Goal: Check status: Check status

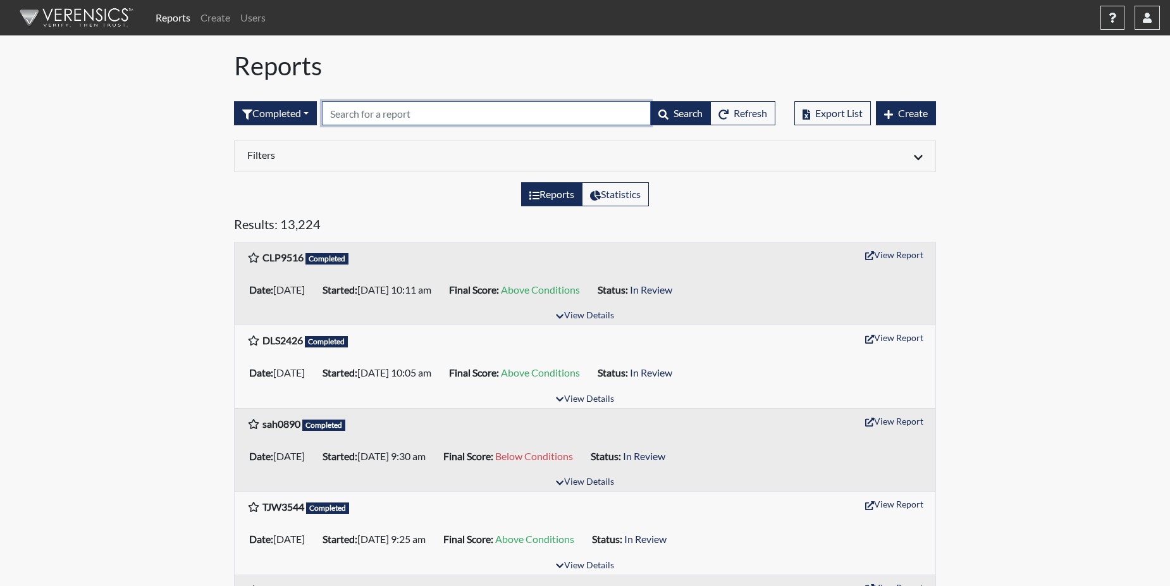
click at [342, 116] on input "text" at bounding box center [486, 113] width 329 height 24
paste input "51543"
click at [373, 219] on h5 "Results: 13,224" at bounding box center [585, 226] width 702 height 20
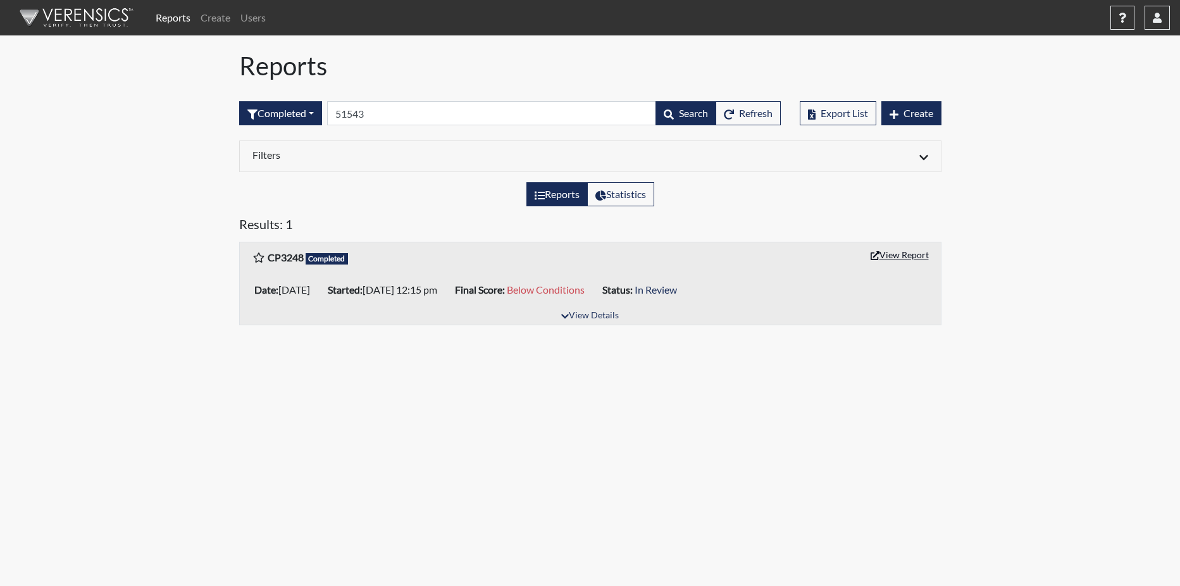
click at [892, 252] on button "View Report" at bounding box center [900, 255] width 70 height 20
click at [404, 124] on input "51543" at bounding box center [491, 113] width 329 height 24
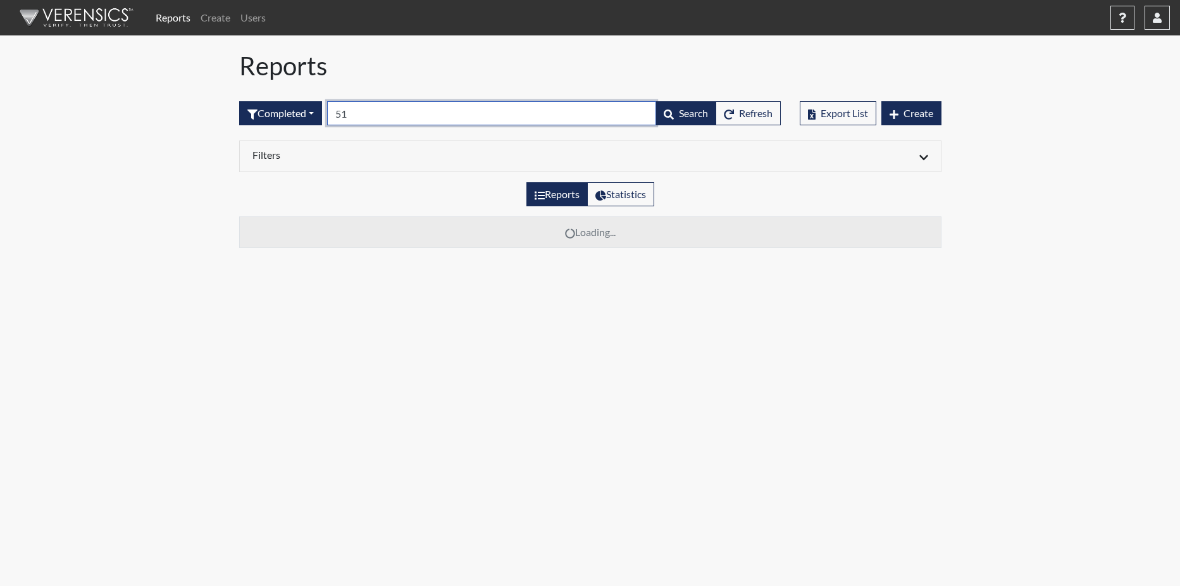
type input "5"
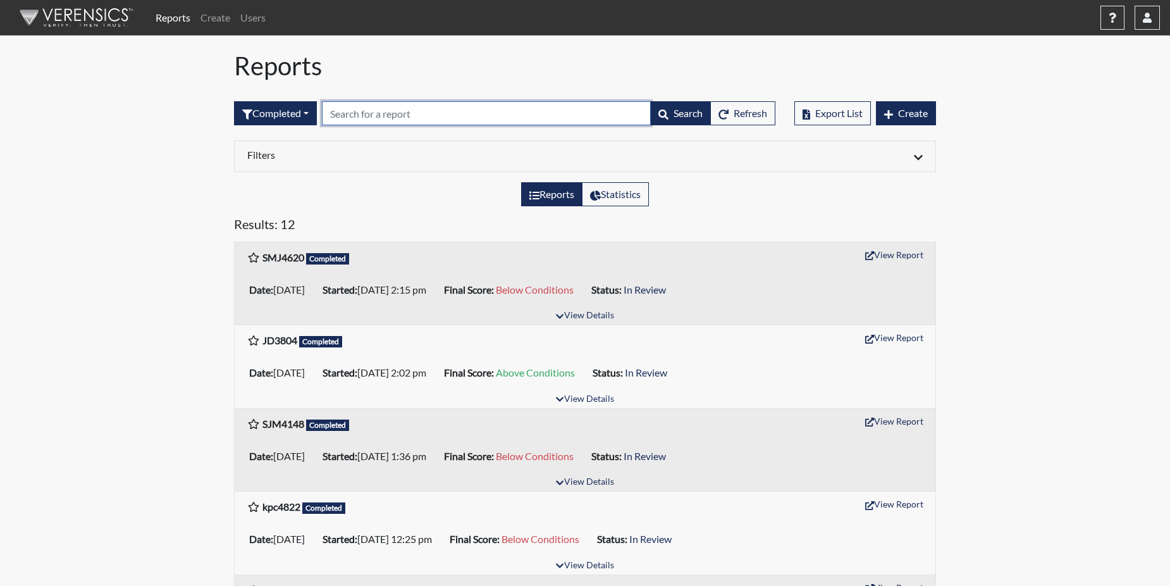
paste input "JDM7639"
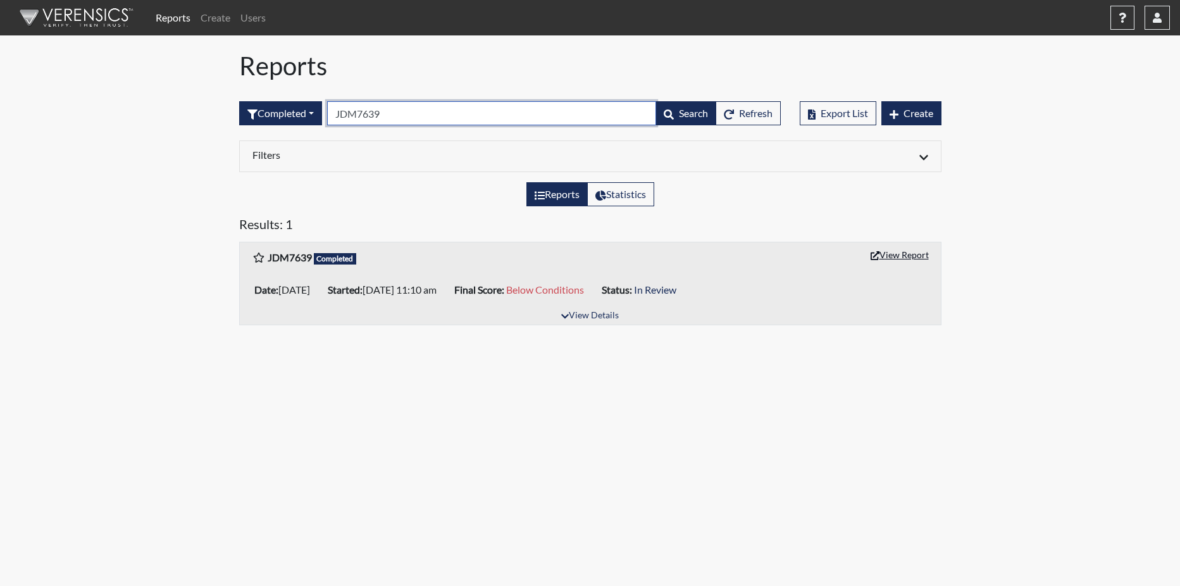
type input "JDM7639"
click at [918, 249] on button "View Report" at bounding box center [900, 255] width 70 height 20
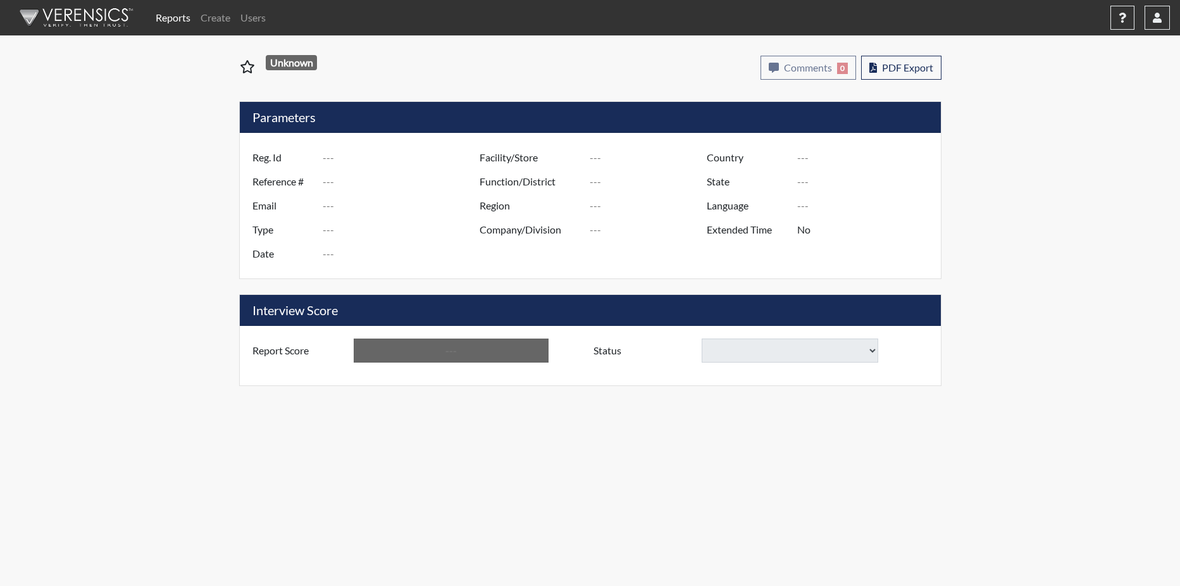
type input "CP3248"
type input "51543"
type input "---"
type input "Corrections Pre-Employment"
type input "Oct 1, 2025"
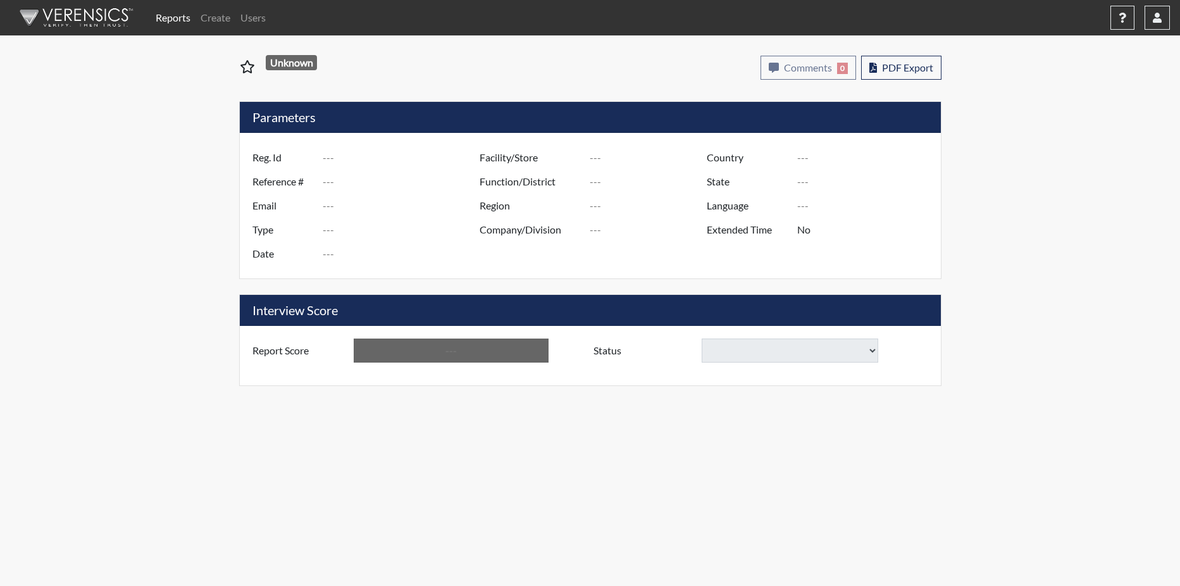
type input "Atlanta TC"
type input "[GEOGRAPHIC_DATA]"
type input "[US_STATE]"
type input "English"
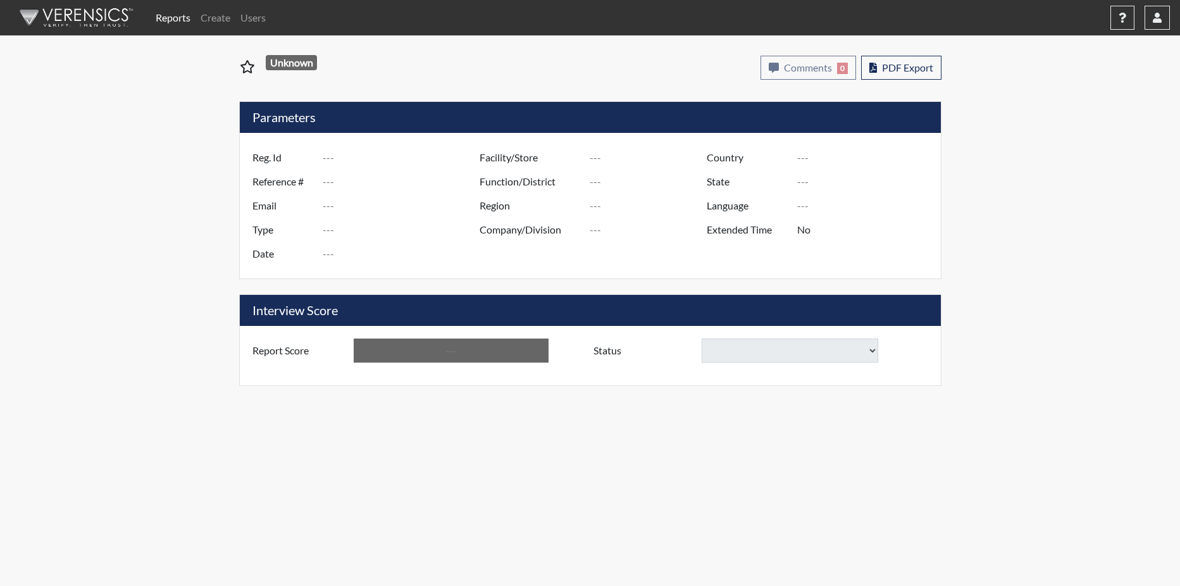
type input "Below Conditions"
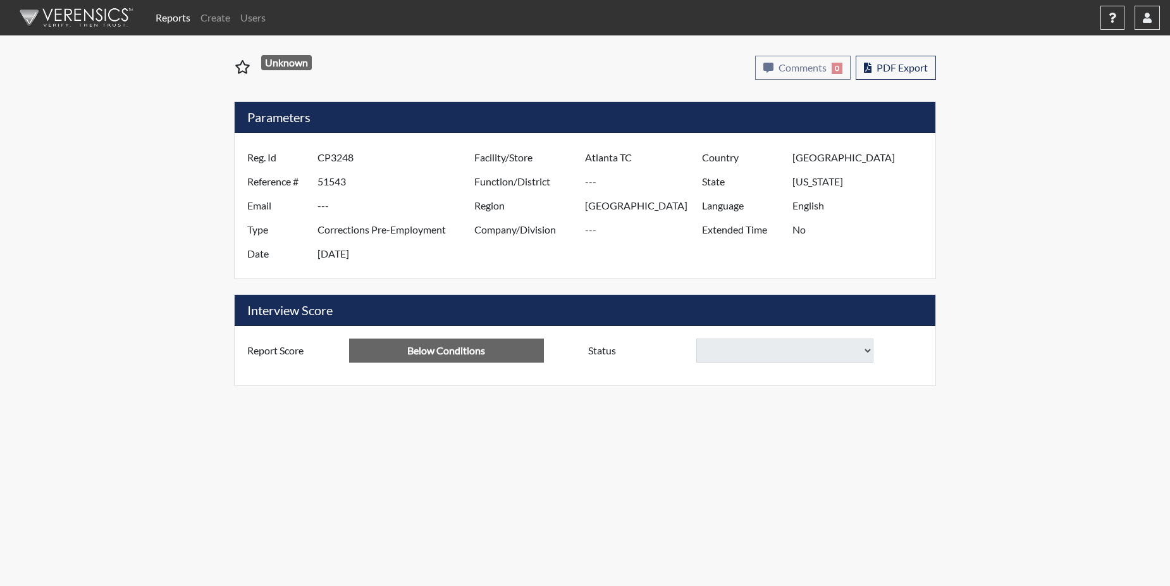
select select
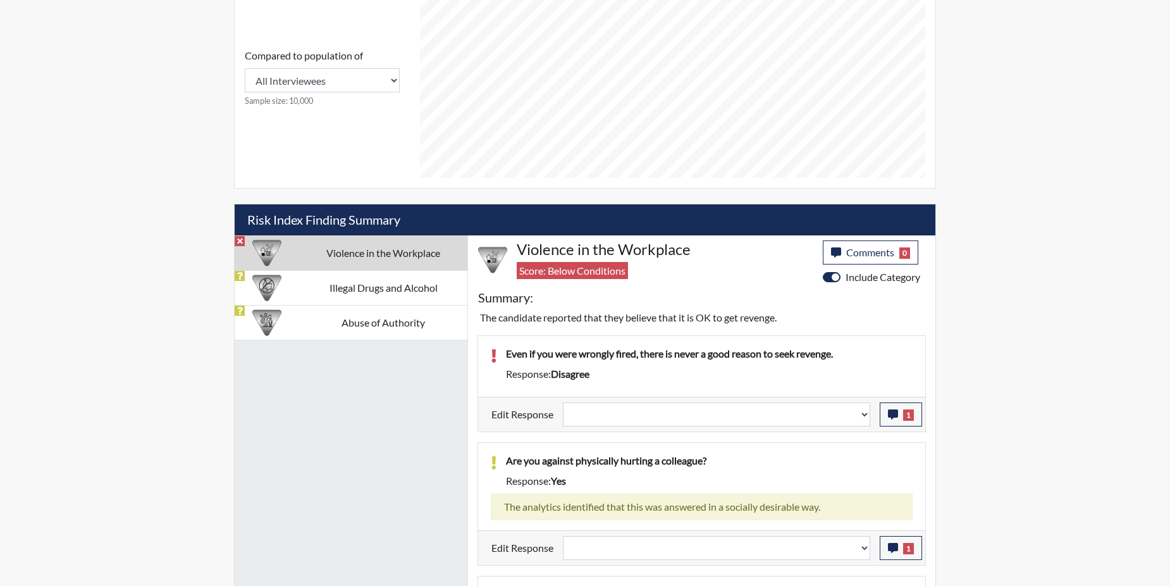
scroll to position [569, 0]
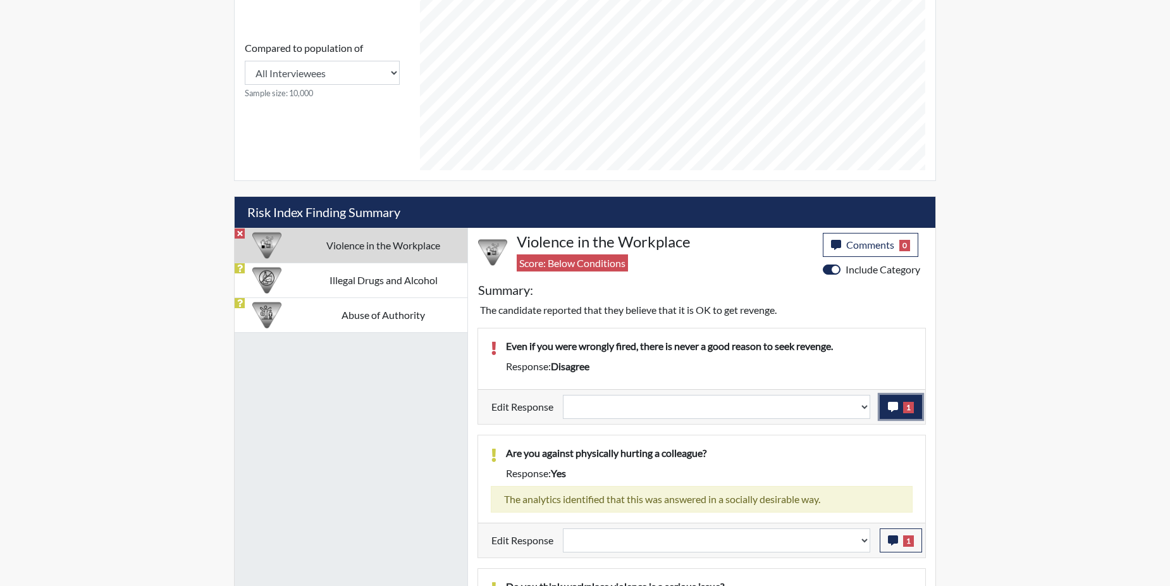
click at [896, 404] on icon "button" at bounding box center [893, 407] width 10 height 10
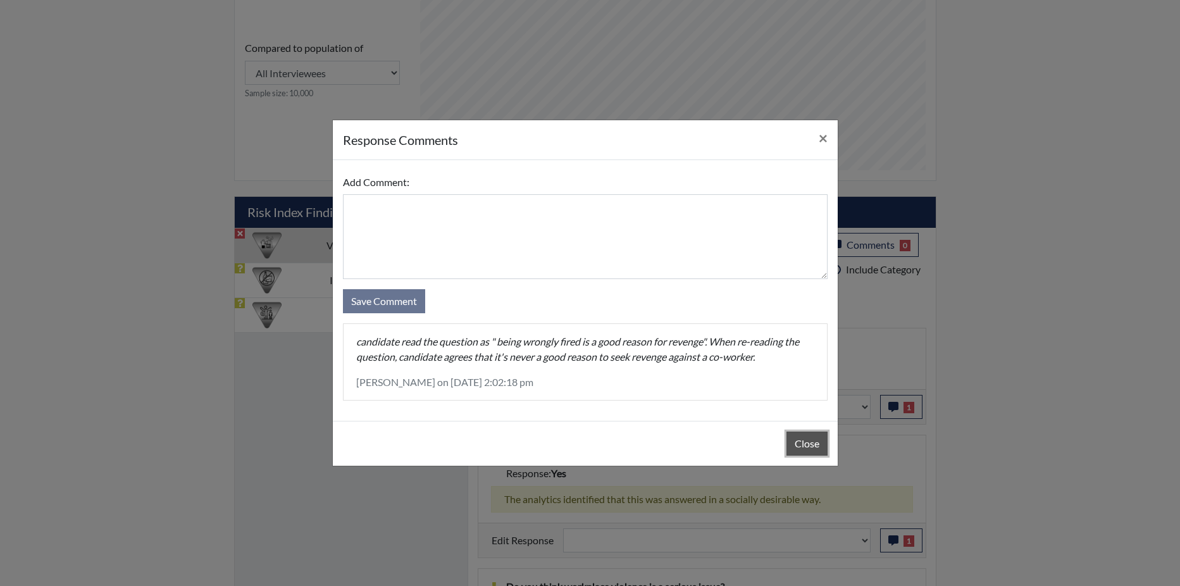
click at [792, 443] on button "Close" at bounding box center [806, 443] width 41 height 24
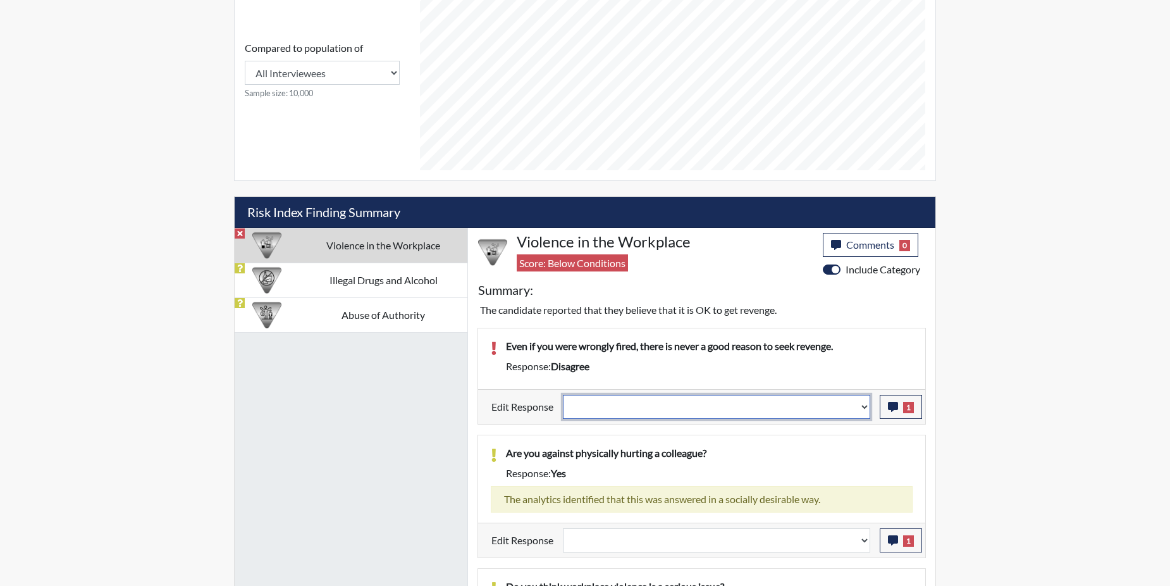
click at [861, 405] on select "Question is not relevant. Results will be updated. Reasonable explanation provi…" at bounding box center [716, 407] width 307 height 24
select select "reasonable-explanation-provided"
click at [564, 395] on select "Question is not relevant. Results will be updated. Reasonable explanation provi…" at bounding box center [716, 407] width 307 height 24
select select
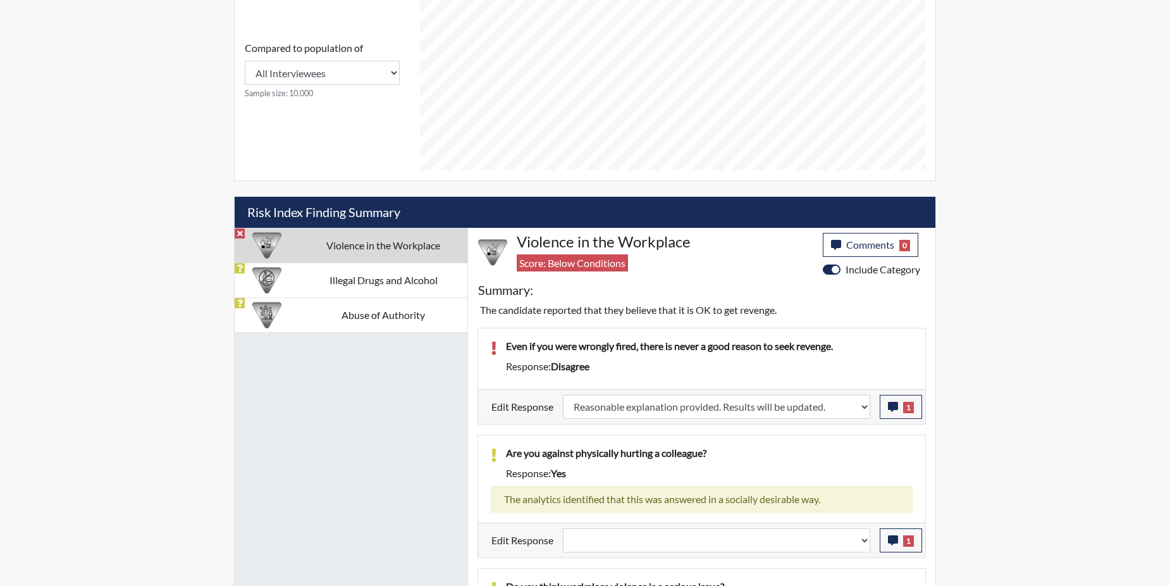
select select
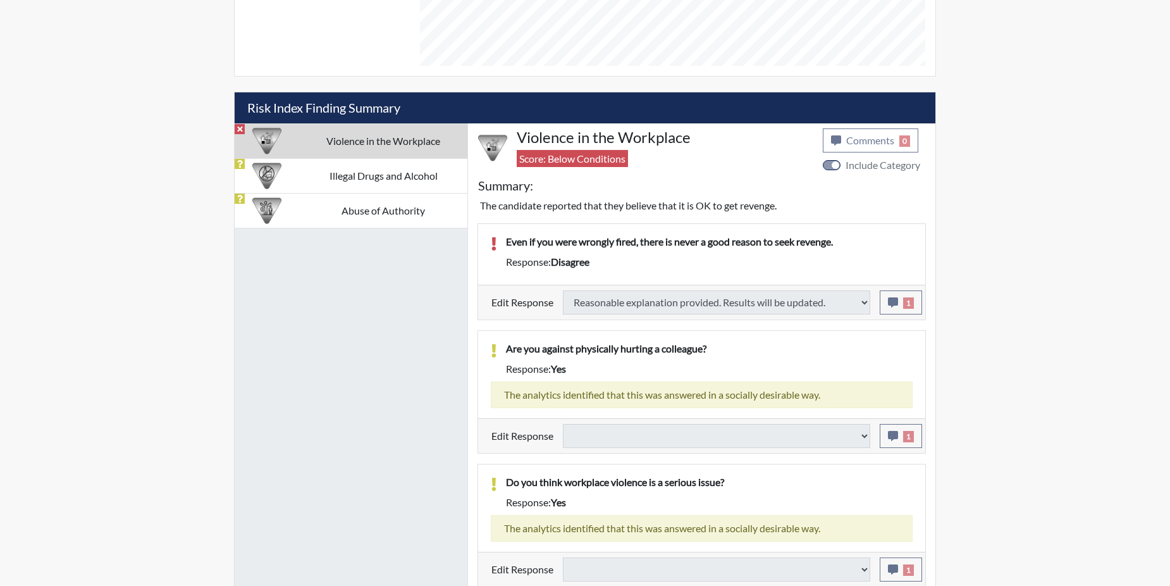
type input "Above Conditions"
select select
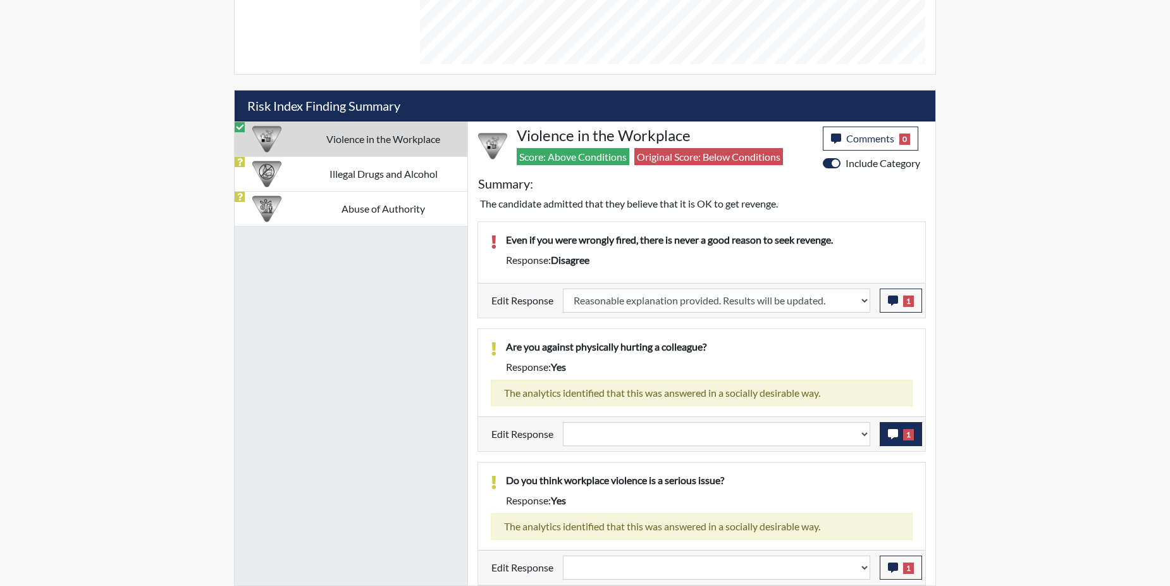
scroll to position [210, 526]
click at [895, 441] on button "1" at bounding box center [901, 434] width 42 height 24
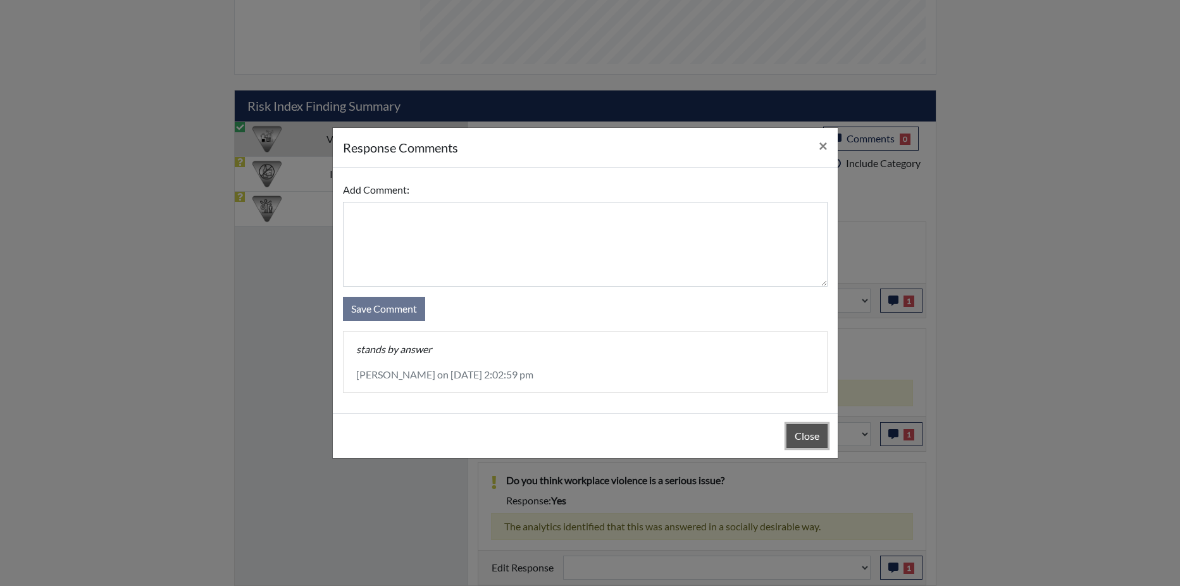
click at [789, 426] on button "Close" at bounding box center [806, 436] width 41 height 24
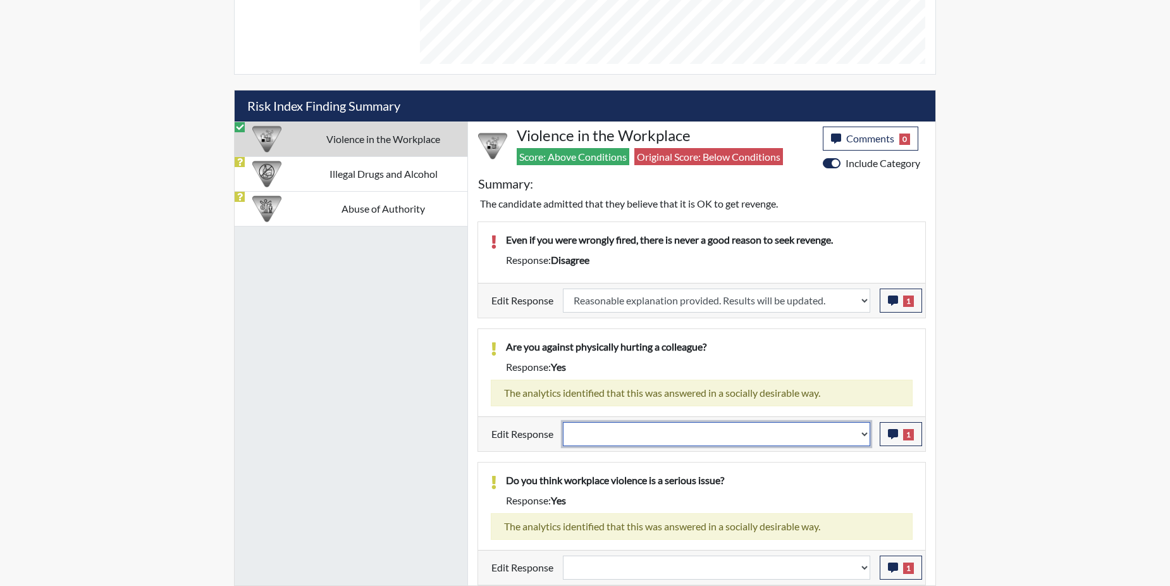
click at [864, 433] on select "Question is not relevant. Results will be updated. Reasonable explanation provi…" at bounding box center [716, 434] width 307 height 24
select select "reasonable-explanation-provided"
click at [564, 422] on select "Question is not relevant. Results will be updated. Reasonable explanation provi…" at bounding box center [716, 434] width 307 height 24
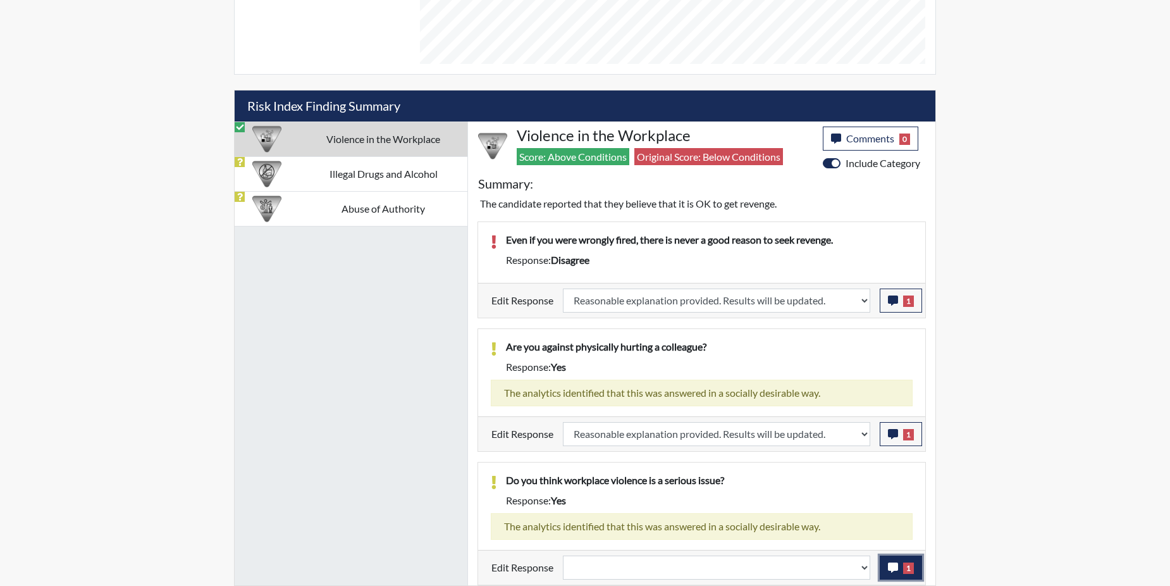
click at [901, 565] on button "1" at bounding box center [901, 567] width 42 height 24
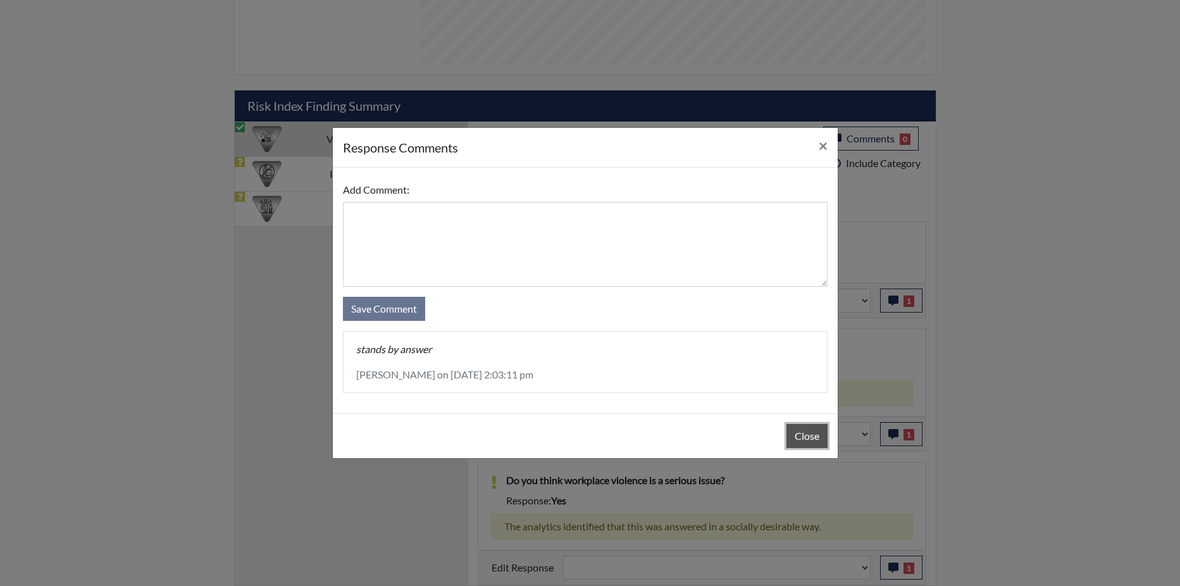
click at [816, 428] on button "Close" at bounding box center [806, 436] width 41 height 24
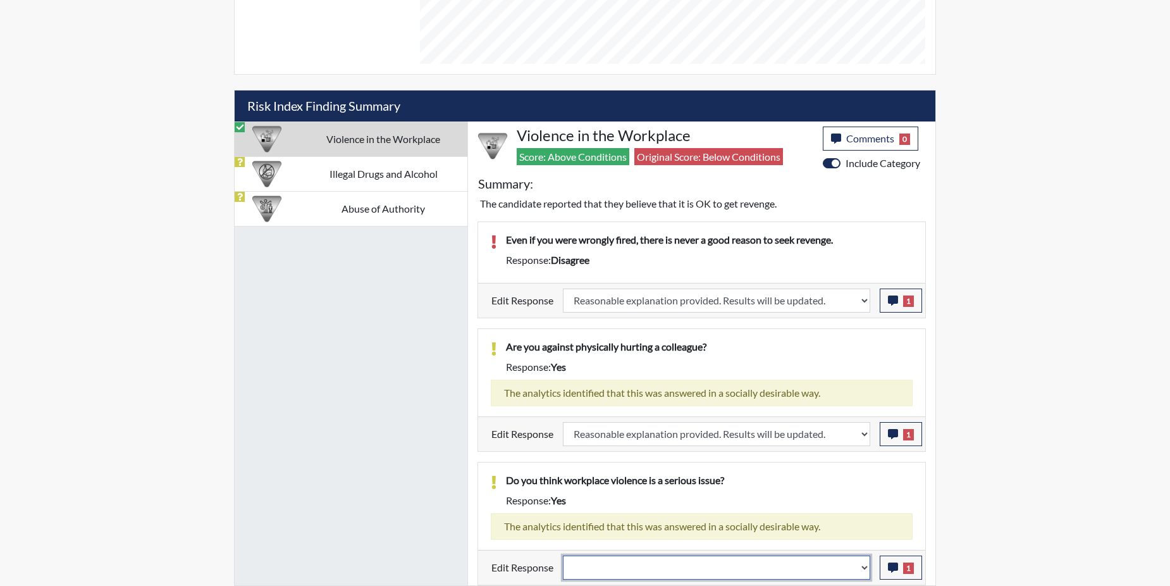
click at [861, 564] on select "Question is not relevant. Results will be updated. Reasonable explanation provi…" at bounding box center [716, 567] width 307 height 24
click at [861, 563] on select "Question is not relevant. Results will be updated. Reasonable explanation provi…" at bounding box center [716, 567] width 307 height 24
click at [864, 564] on select "Question is not relevant. Results will be updated. Reasonable explanation provi…" at bounding box center [716, 567] width 307 height 24
click at [867, 566] on select "Question is not relevant. Results will be updated. Reasonable explanation provi…" at bounding box center [716, 567] width 307 height 24
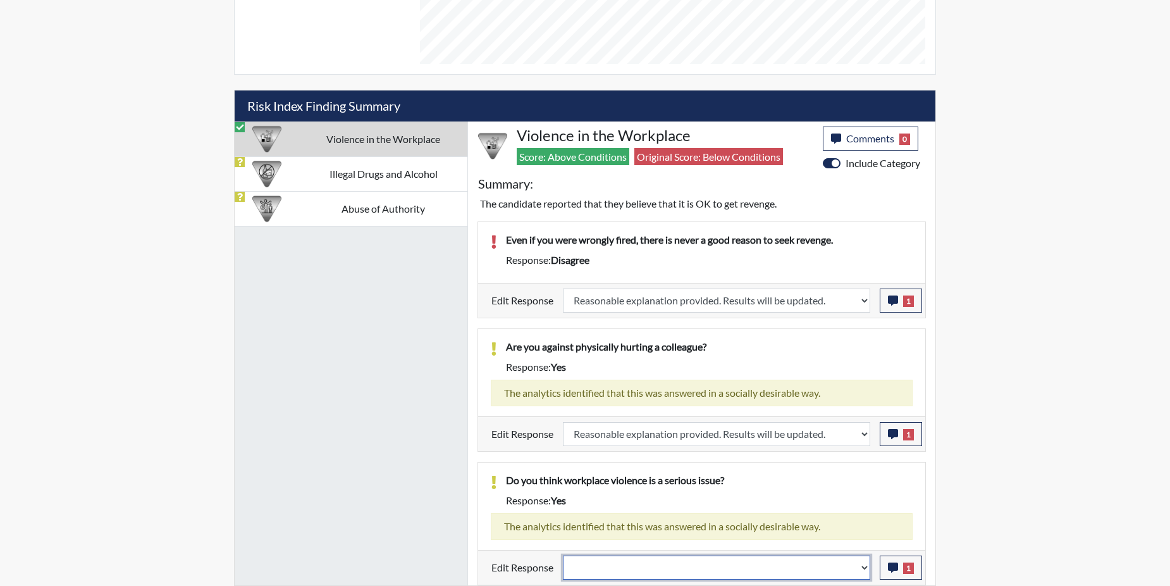
select select "reasonable-explanation-provided"
click at [564, 555] on select "Question is not relevant. Results will be updated. Reasonable explanation provi…" at bounding box center [716, 567] width 307 height 24
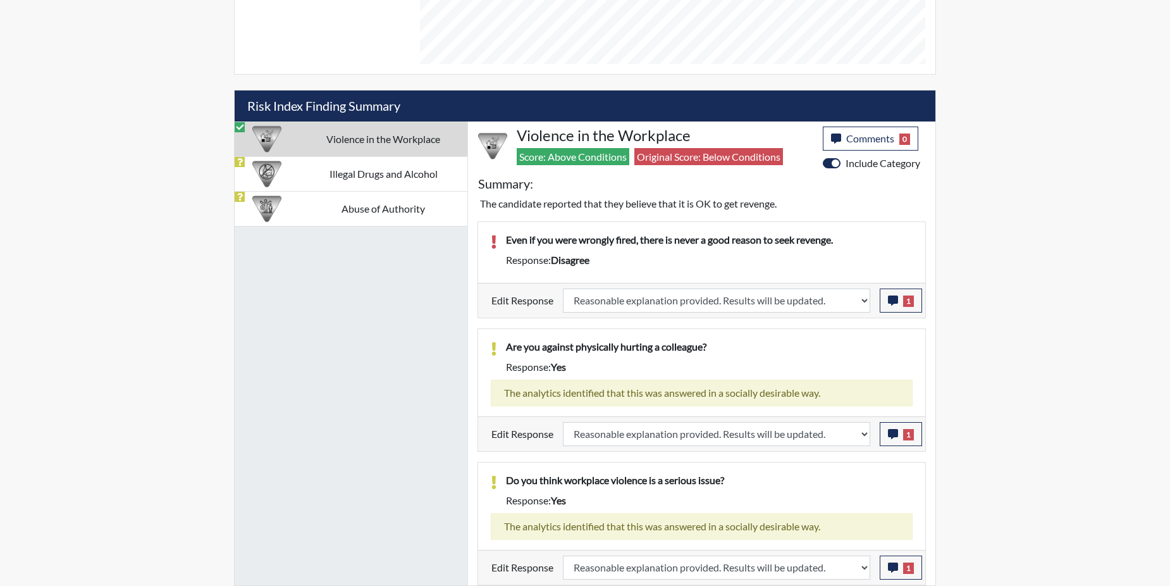
click at [856, 510] on div "Do you think workplace violence is a serious issue? Response: yes" at bounding box center [709, 492] width 426 height 40
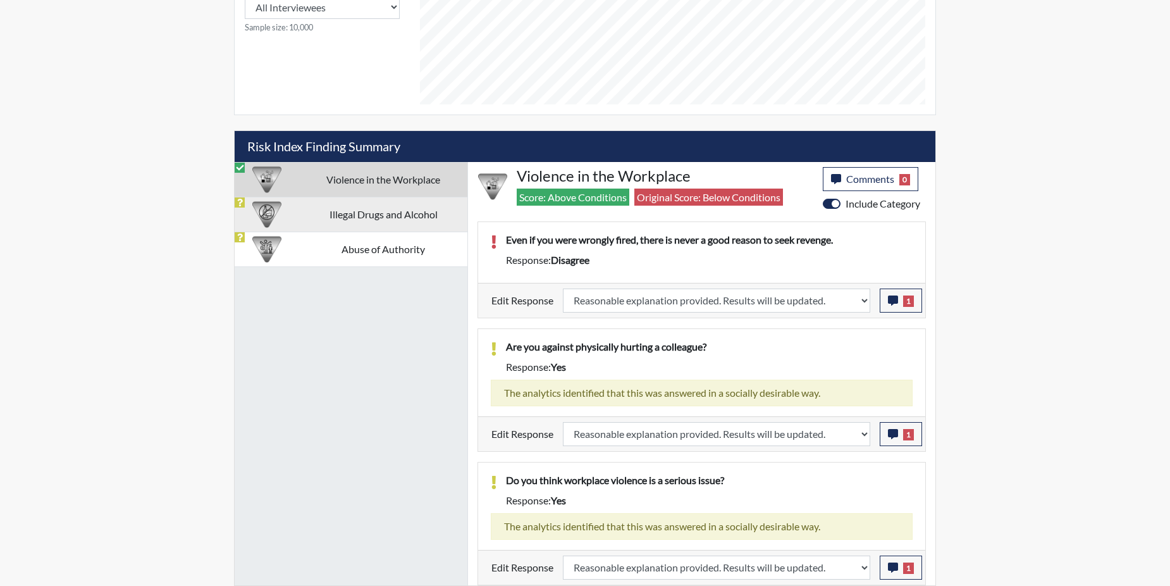
click at [300, 209] on td "Illegal Drugs and Alcohol" at bounding box center [383, 214] width 168 height 35
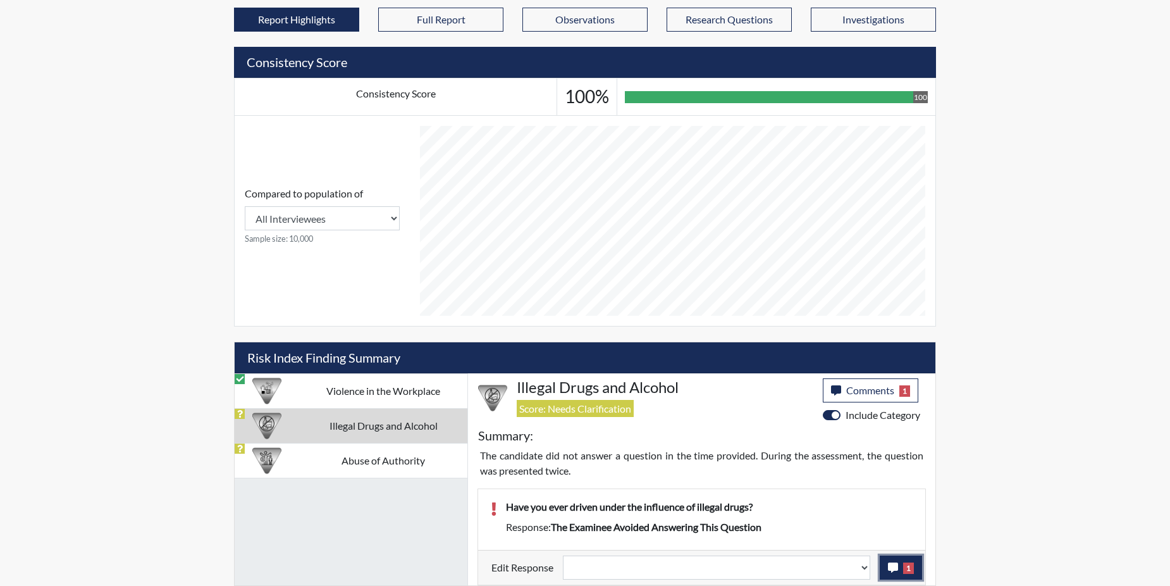
click at [904, 564] on span "1" at bounding box center [908, 567] width 11 height 11
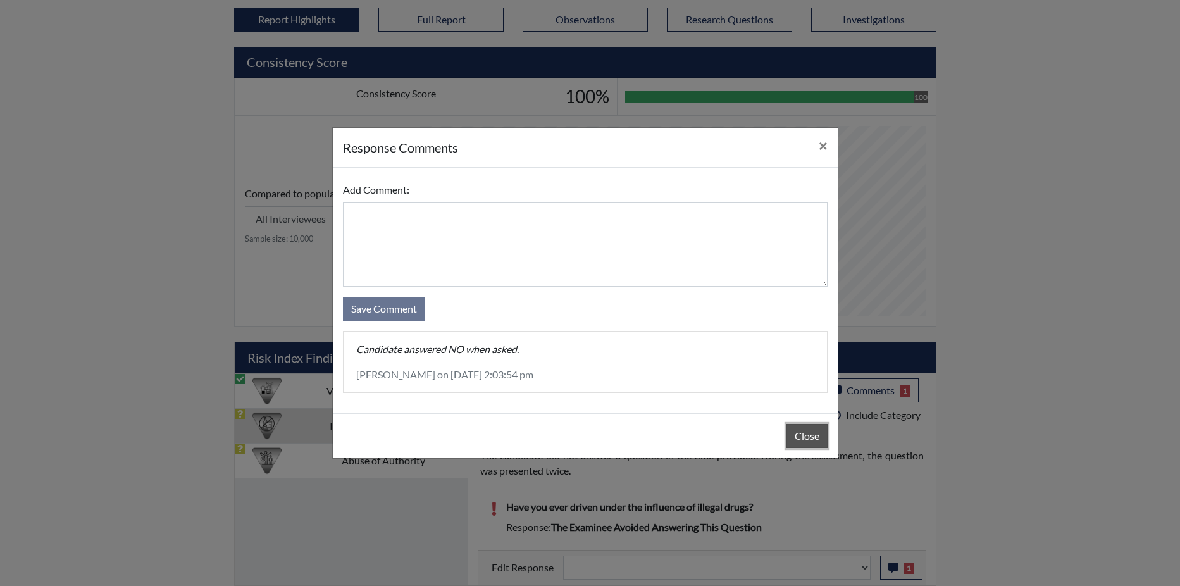
click at [804, 437] on button "Close" at bounding box center [806, 436] width 41 height 24
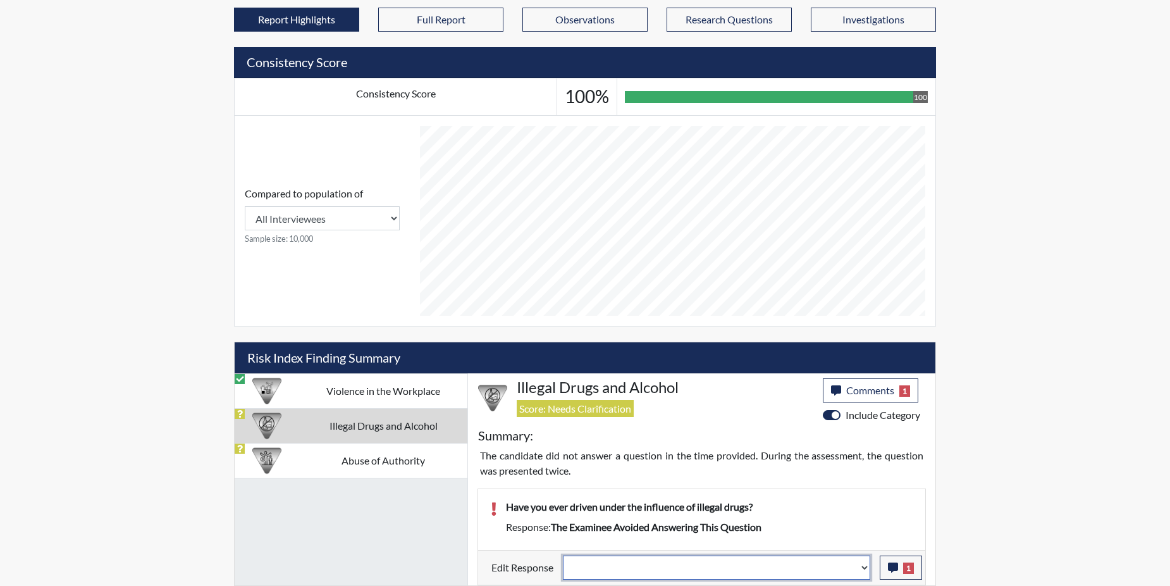
click at [864, 564] on select "Question is not relevant. Results will be updated. Reasonable explanation provi…" at bounding box center [716, 567] width 307 height 24
click at [866, 565] on select "Question is not relevant. Results will be updated. Reasonable explanation provi…" at bounding box center [716, 567] width 307 height 24
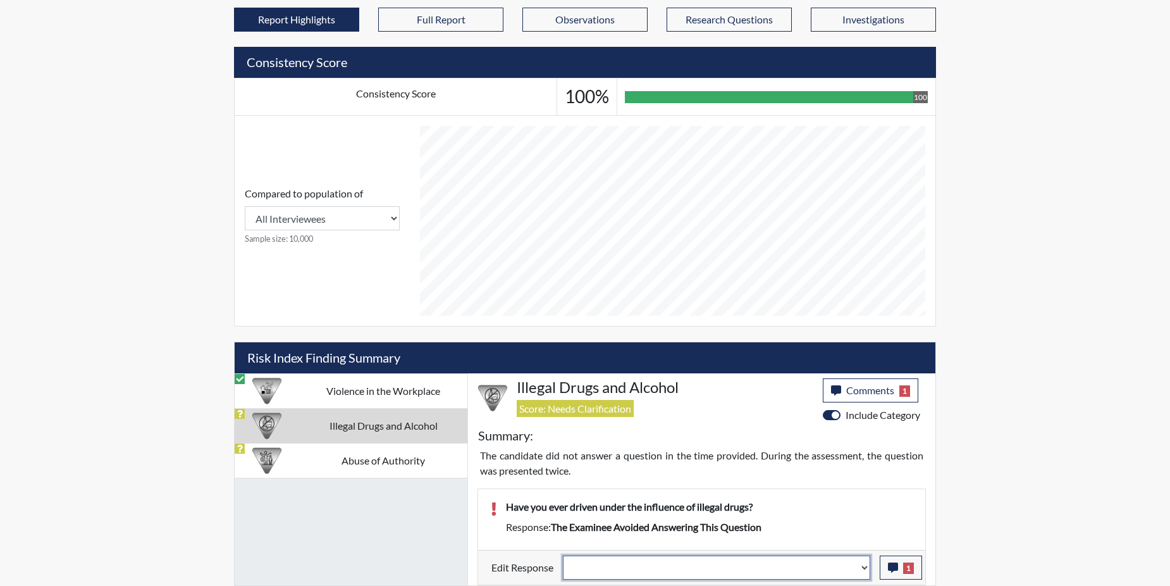
click at [866, 565] on select "Question is not relevant. Results will be updated. Reasonable explanation provi…" at bounding box center [716, 567] width 307 height 24
click at [865, 567] on select "Question is not relevant. Results will be updated. Reasonable explanation provi…" at bounding box center [716, 567] width 307 height 24
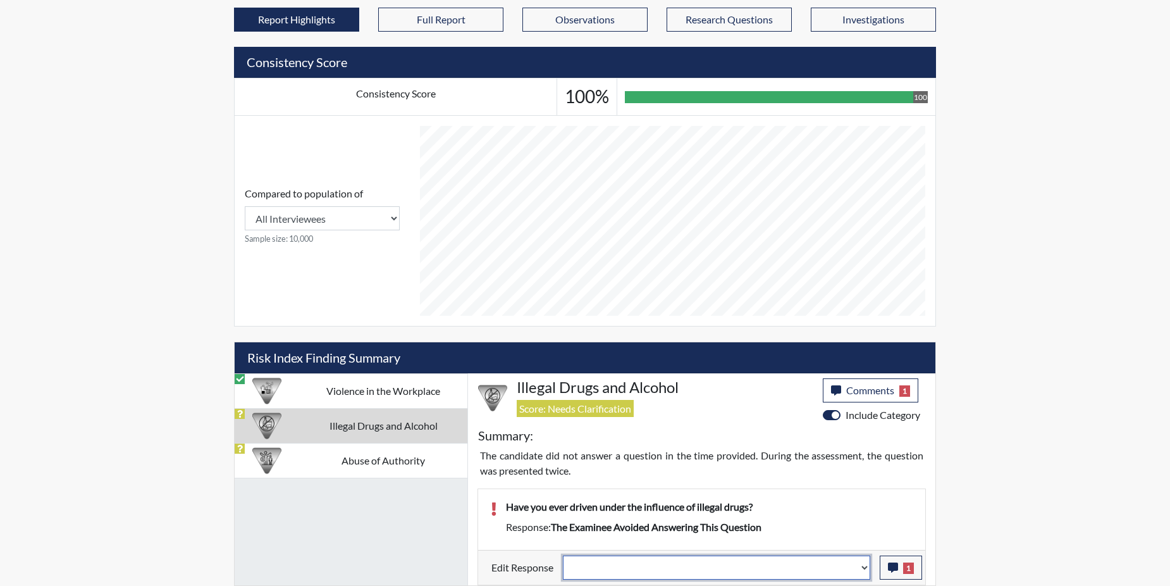
click at [865, 567] on select "Question is not relevant. Results will be updated. Reasonable explanation provi…" at bounding box center [716, 567] width 307 height 24
select select "reasonable-explanation-provided"
click at [564, 555] on select "Question is not relevant. Results will be updated. Reasonable explanation provi…" at bounding box center [716, 567] width 307 height 24
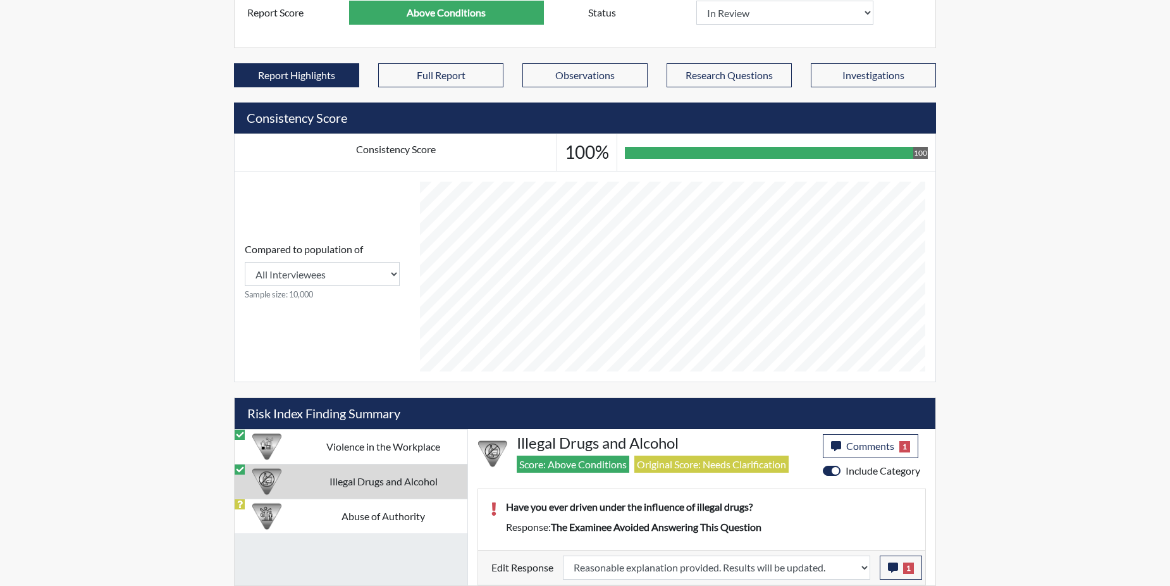
scroll to position [210, 526]
click at [1094, 113] on div "Reports Create Users Help Center × Verensics Best Practices How to successfully…" at bounding box center [585, 109] width 1170 height 954
click at [335, 518] on td "Abuse of Authority" at bounding box center [383, 515] width 168 height 35
select select
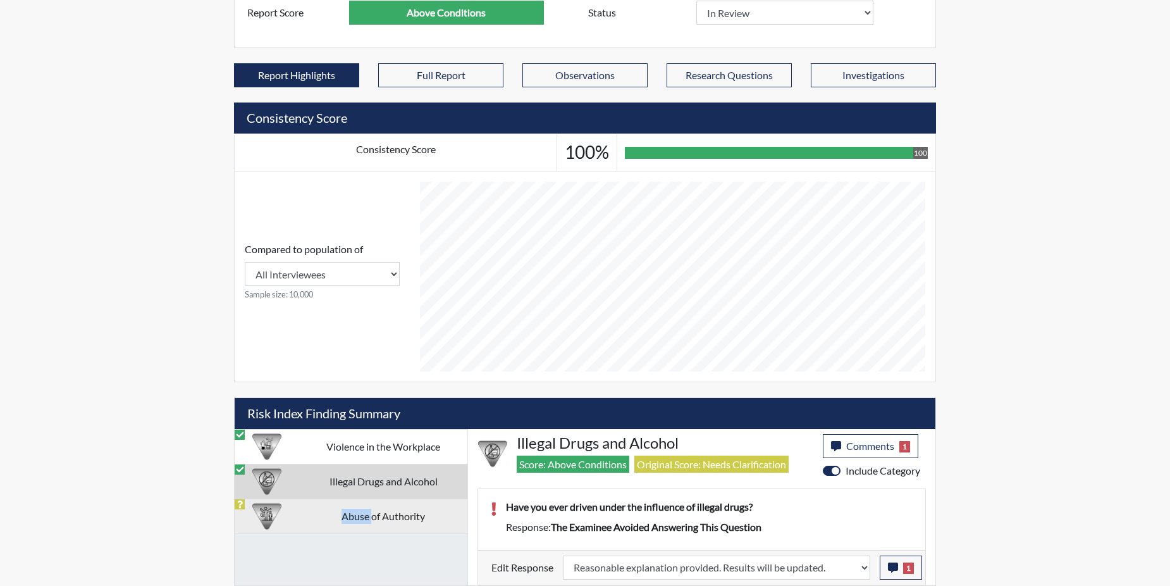
select select
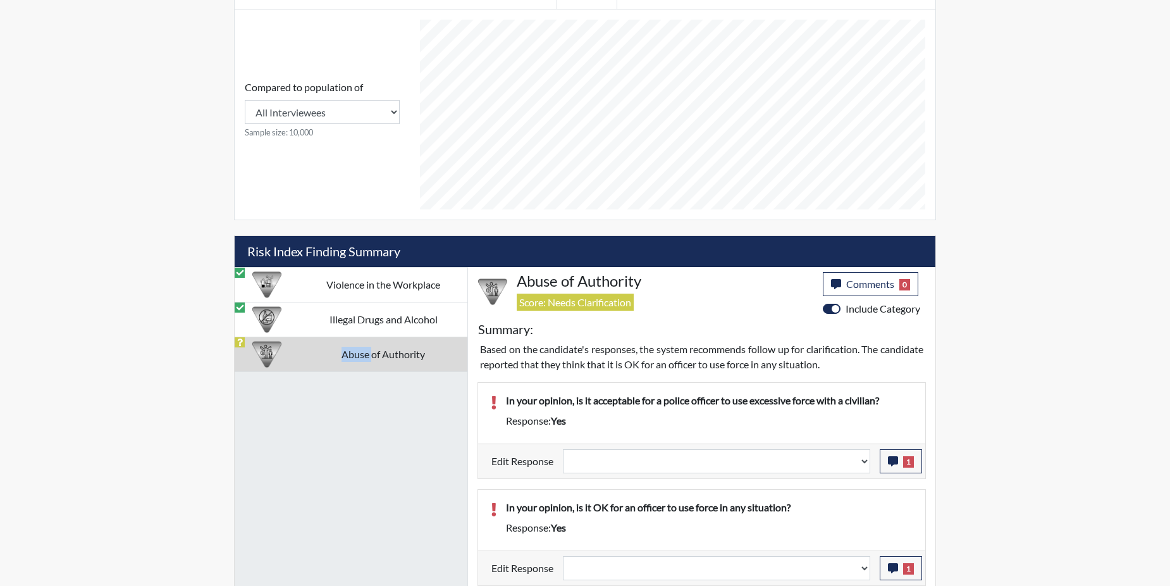
scroll to position [531, 0]
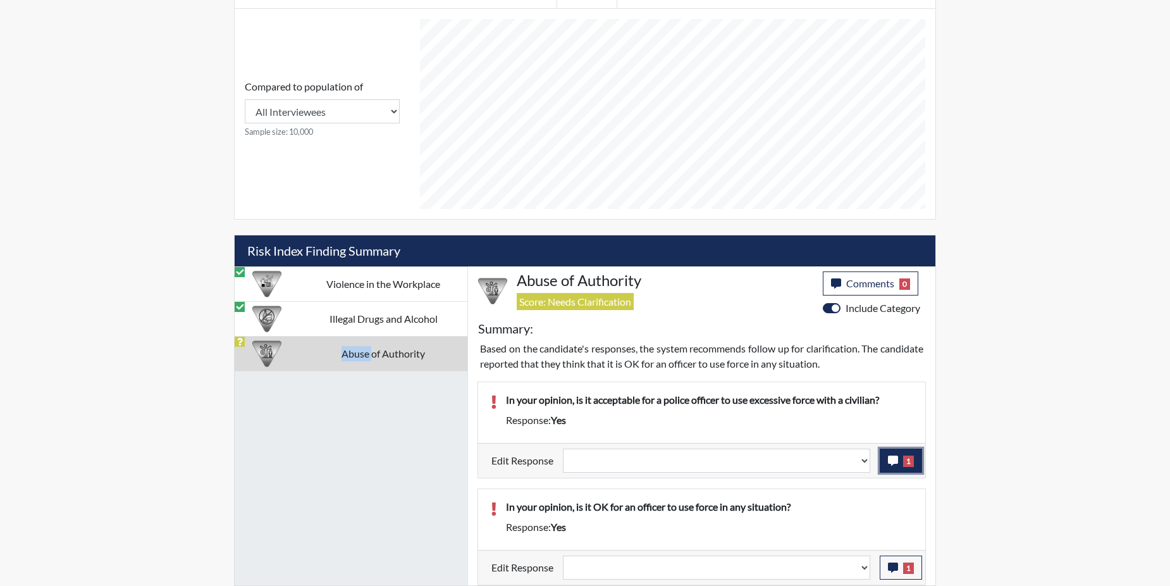
click at [889, 462] on icon "button" at bounding box center [893, 460] width 10 height 10
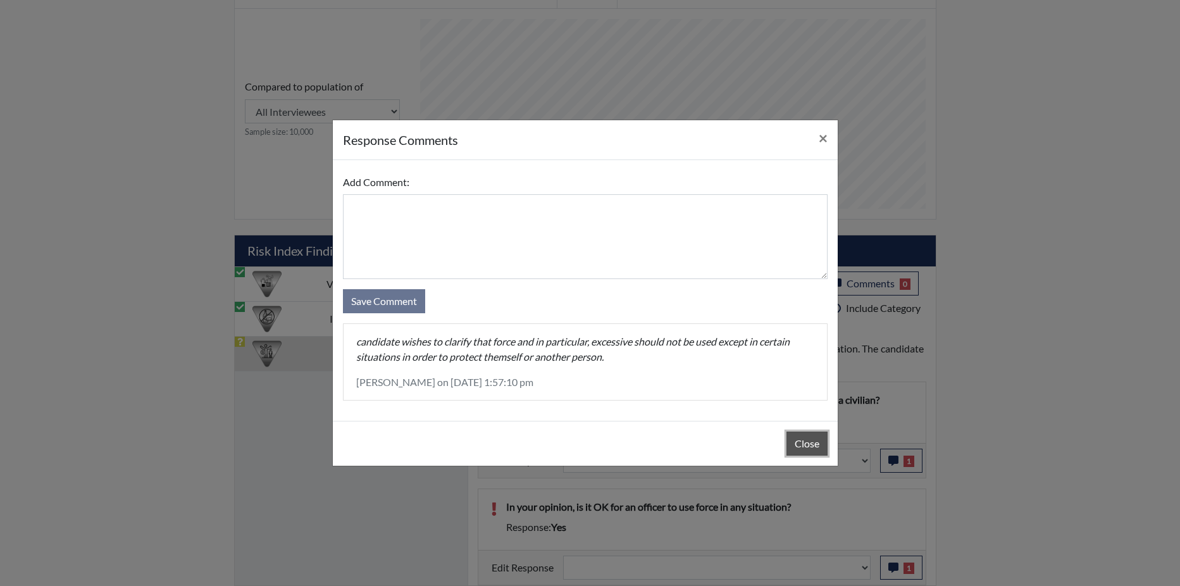
drag, startPoint x: 889, startPoint y: 462, endPoint x: 801, endPoint y: 440, distance: 90.5
click at [799, 438] on button "Close" at bounding box center [806, 443] width 41 height 24
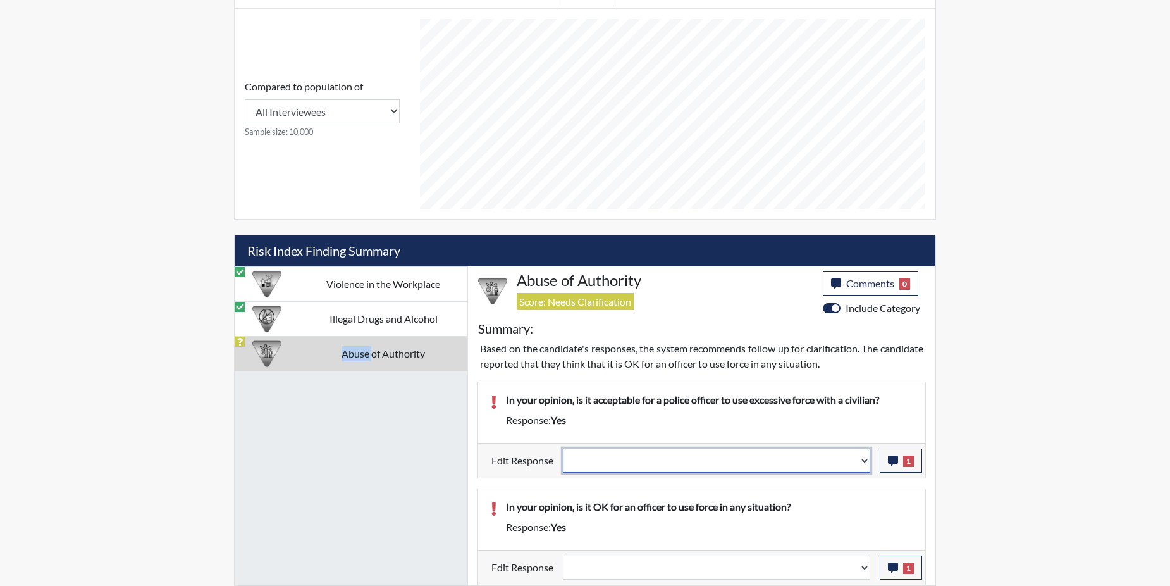
click at [865, 460] on select "Question is not relevant. Results will be updated. Reasonable explanation provi…" at bounding box center [716, 460] width 307 height 24
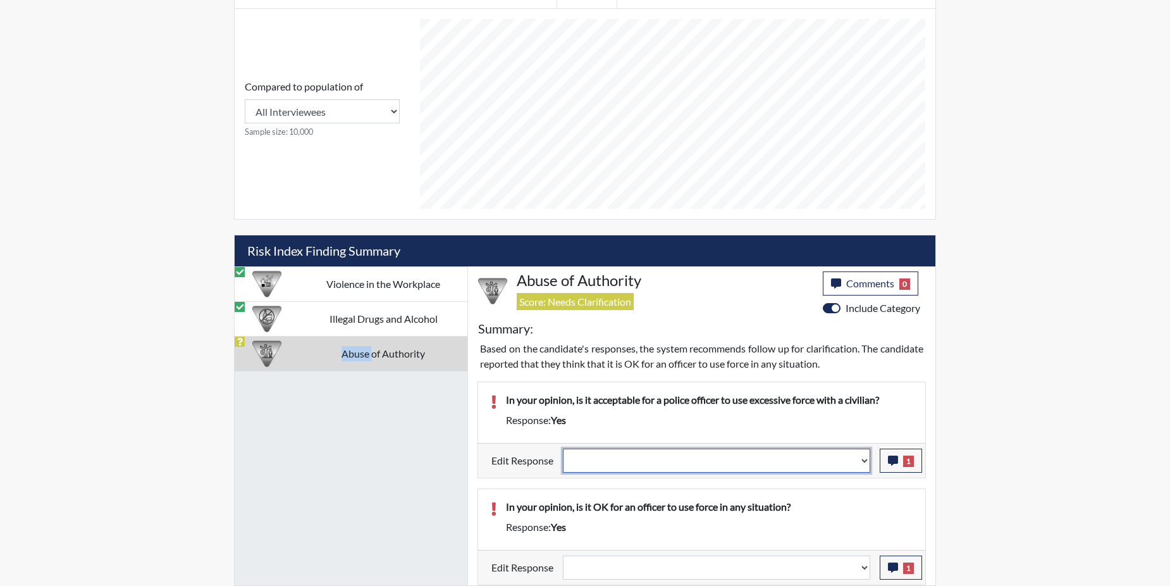
click at [865, 460] on select "Question is not relevant. Results will be updated. Reasonable explanation provi…" at bounding box center [716, 460] width 307 height 24
select select "reasonable-explanation-provided"
click at [564, 448] on select "Question is not relevant. Results will be updated. Reasonable explanation provi…" at bounding box center [716, 460] width 307 height 24
click at [840, 497] on div "In your opinion, is it OK for an officer to use force in any situation? Respons…" at bounding box center [701, 519] width 447 height 61
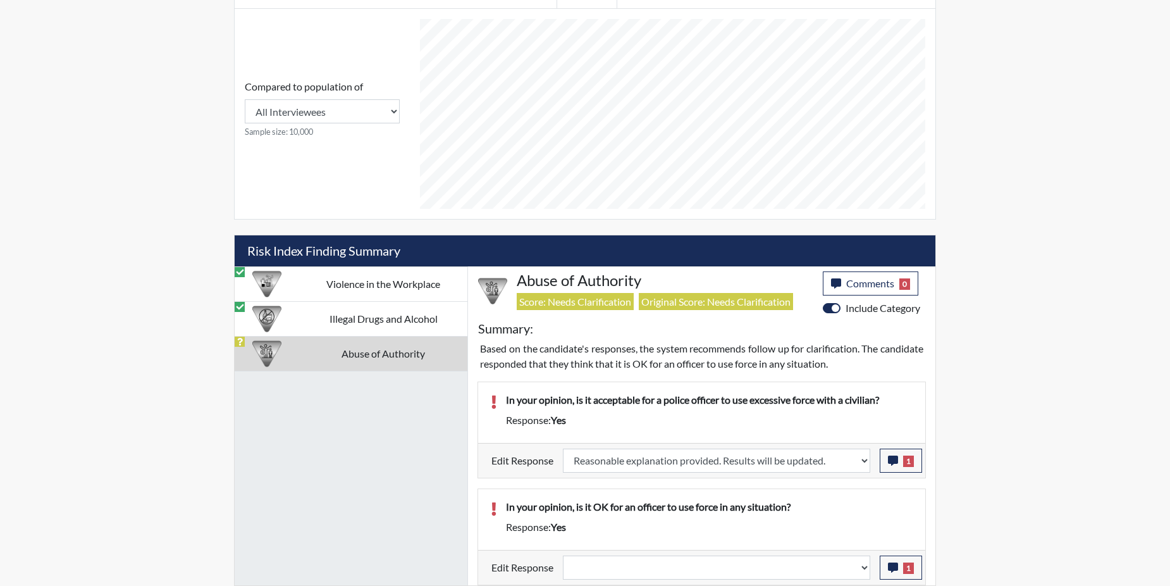
scroll to position [210, 526]
click at [888, 564] on icon "button" at bounding box center [893, 567] width 10 height 10
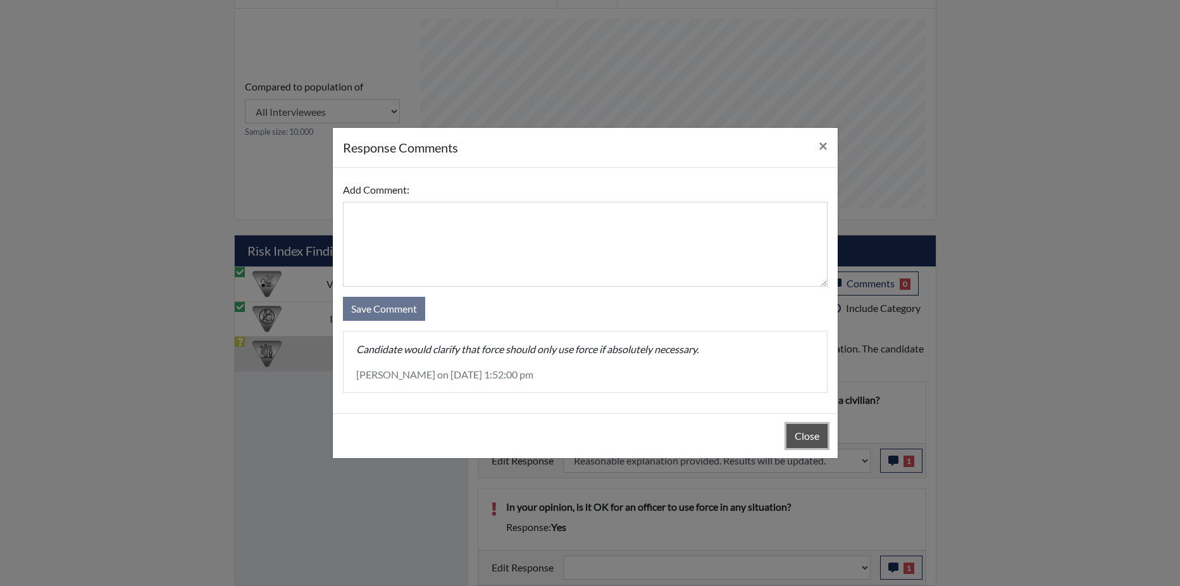
click at [801, 427] on button "Close" at bounding box center [806, 436] width 41 height 24
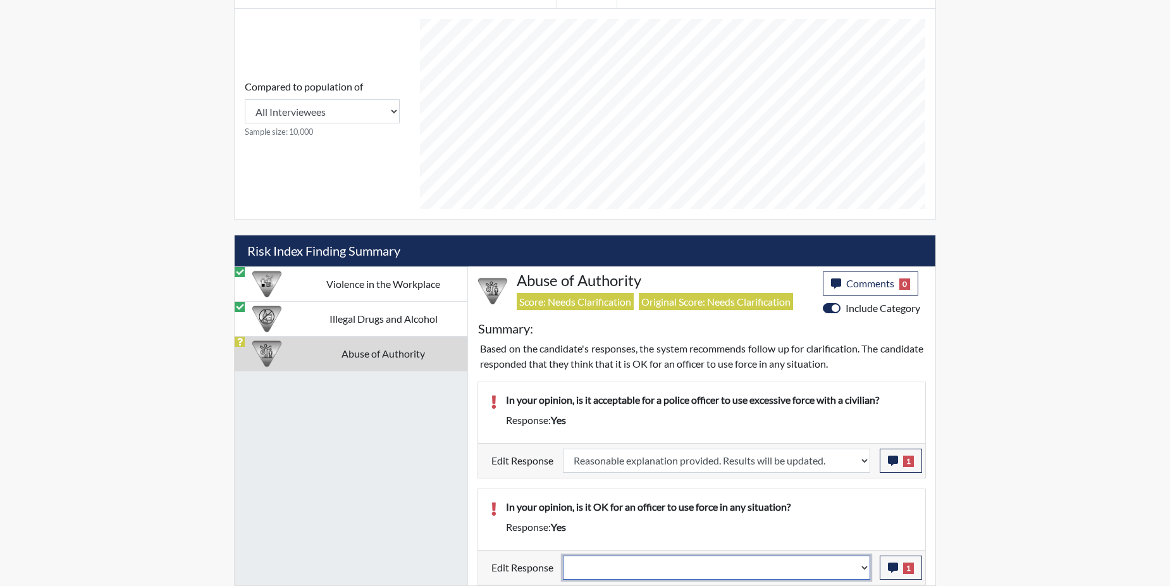
click at [865, 566] on select "Question is not relevant. Results will be updated. Reasonable explanation provi…" at bounding box center [716, 567] width 307 height 24
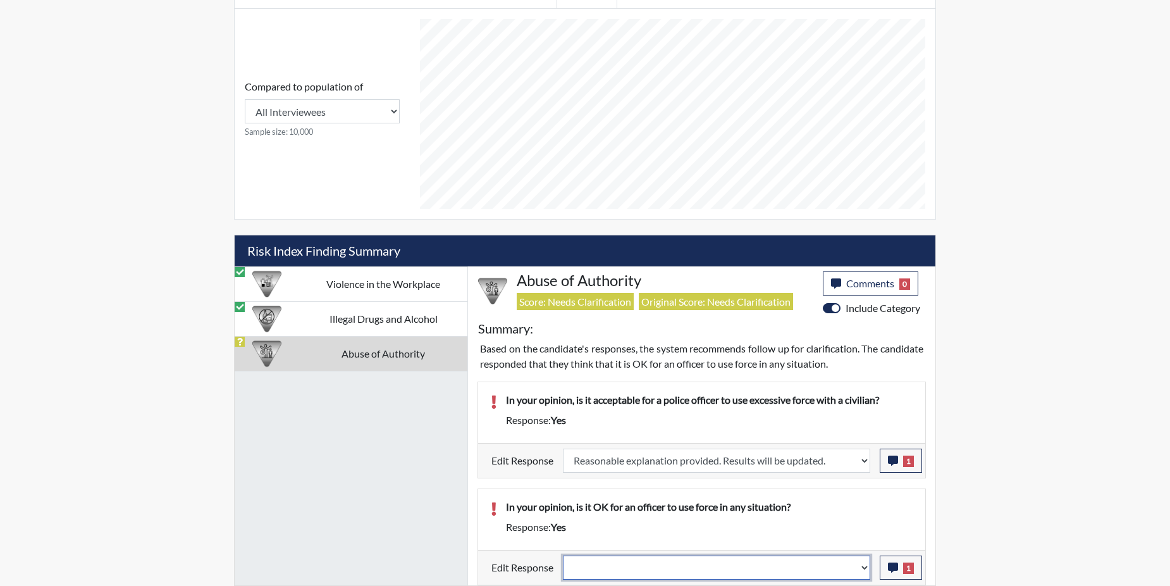
click at [865, 566] on select "Question is not relevant. Results will be updated. Reasonable explanation provi…" at bounding box center [716, 567] width 307 height 24
select select "reasonable-explanation-provided"
click at [564, 555] on select "Question is not relevant. Results will be updated. Reasonable explanation provi…" at bounding box center [716, 567] width 307 height 24
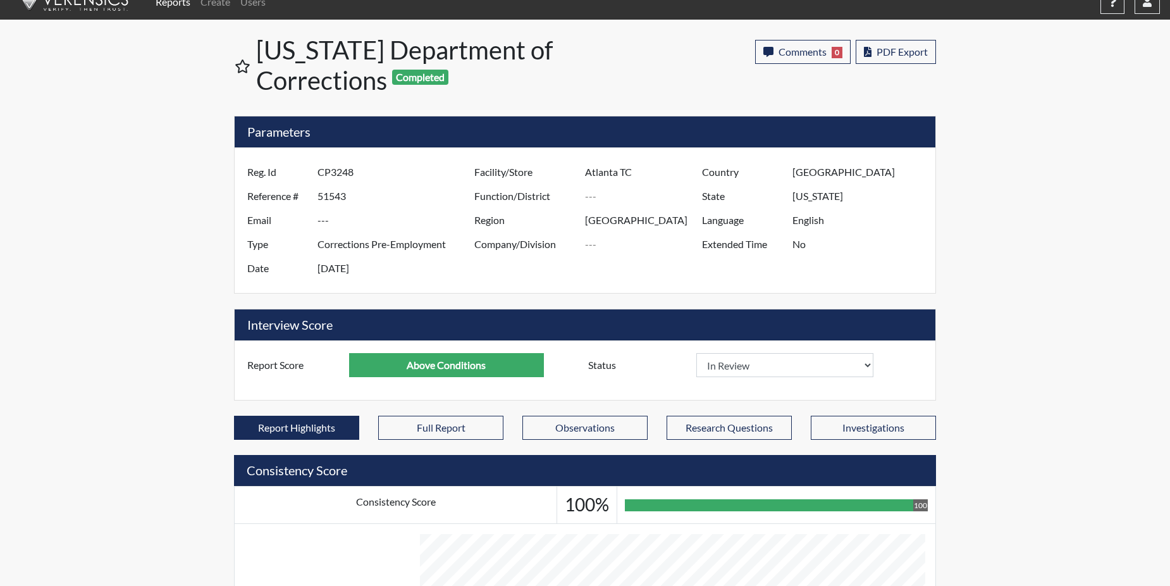
scroll to position [0, 0]
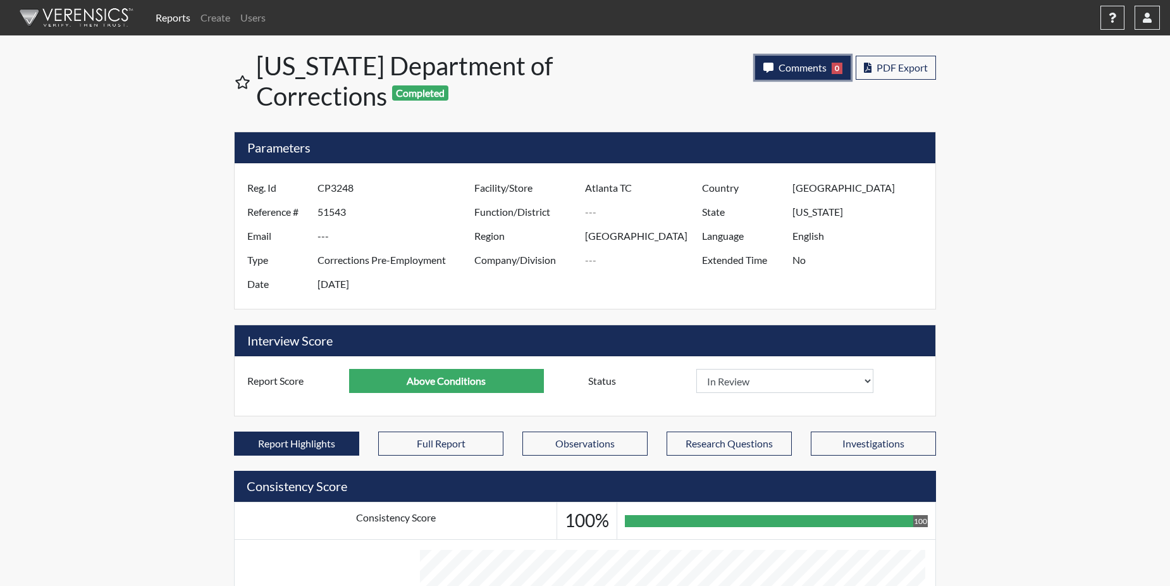
click at [786, 66] on span "Comments" at bounding box center [803, 67] width 48 height 12
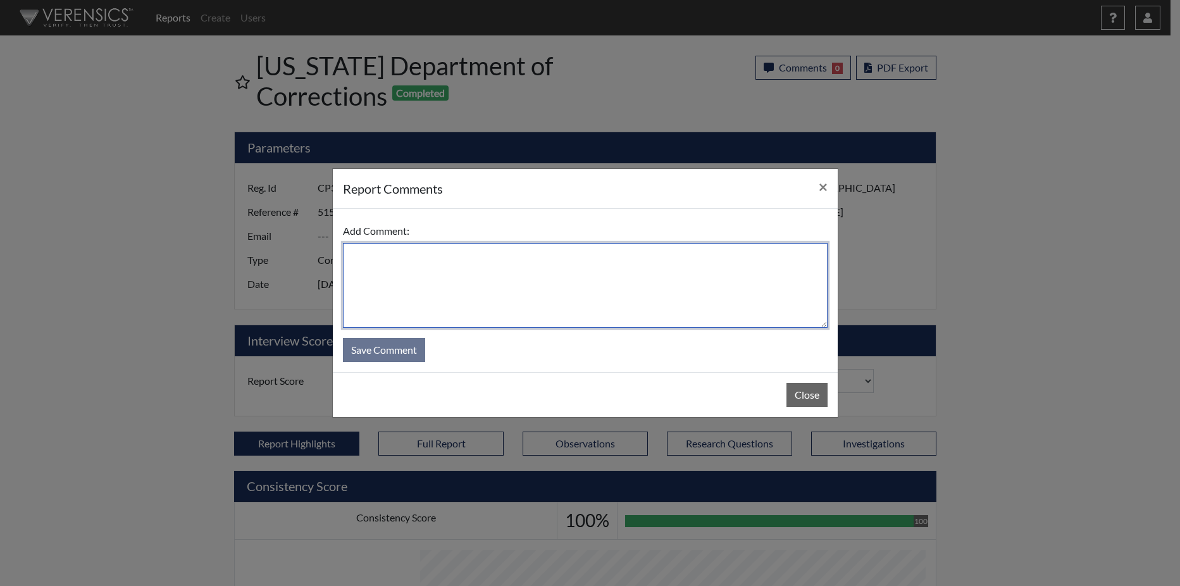
click at [670, 278] on textarea at bounding box center [585, 285] width 484 height 85
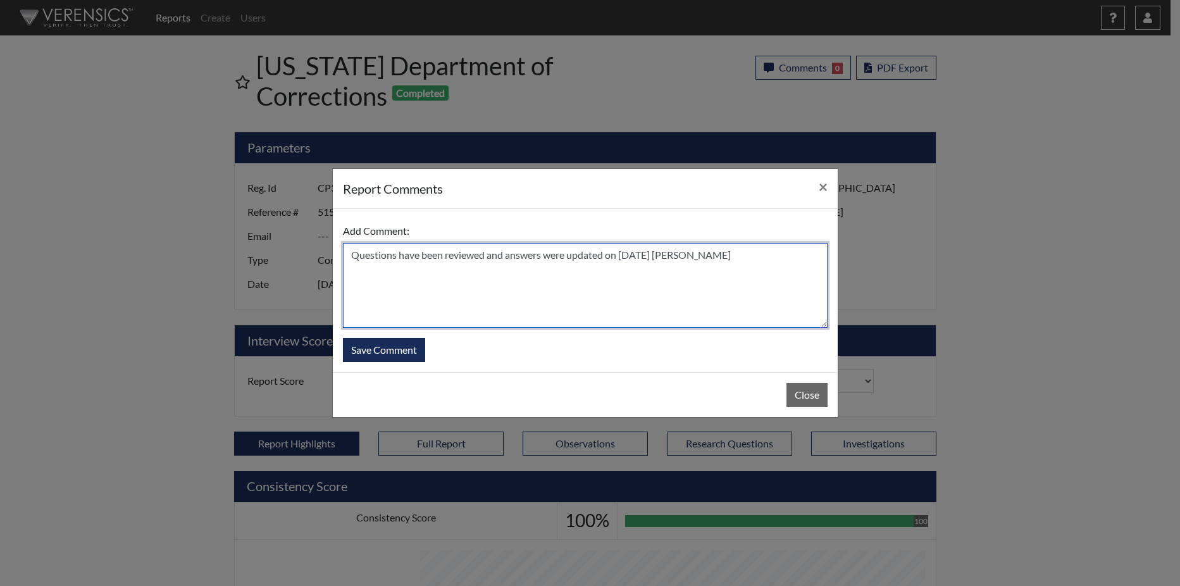
click at [486, 256] on textarea "Questions have been reviewed and answers were updated on 10/8/25 N. Brown" at bounding box center [585, 285] width 484 height 85
type textarea "Questions have been reviewed, and answers were updated on 10/8/25 N. Brown"
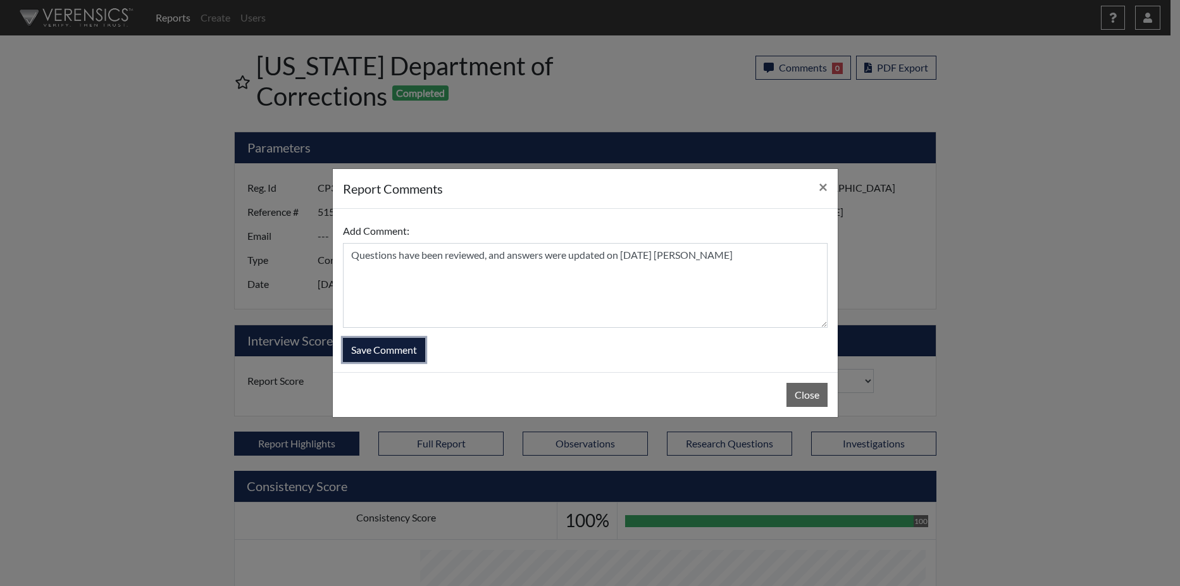
click at [413, 348] on button "Save Comment" at bounding box center [384, 350] width 82 height 24
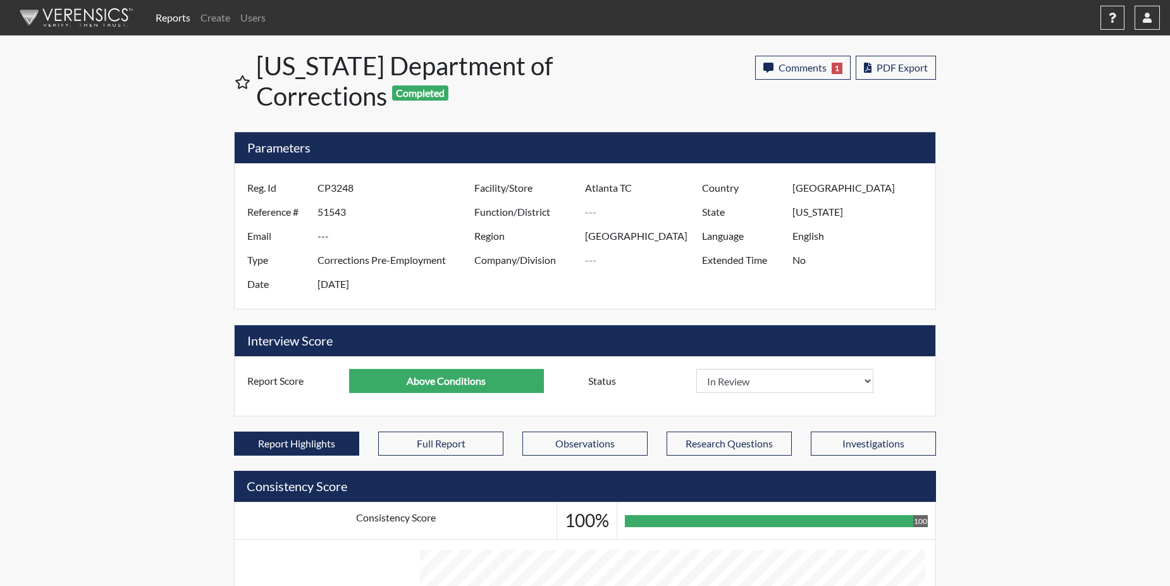
click at [172, 18] on link "Reports" at bounding box center [173, 17] width 45 height 25
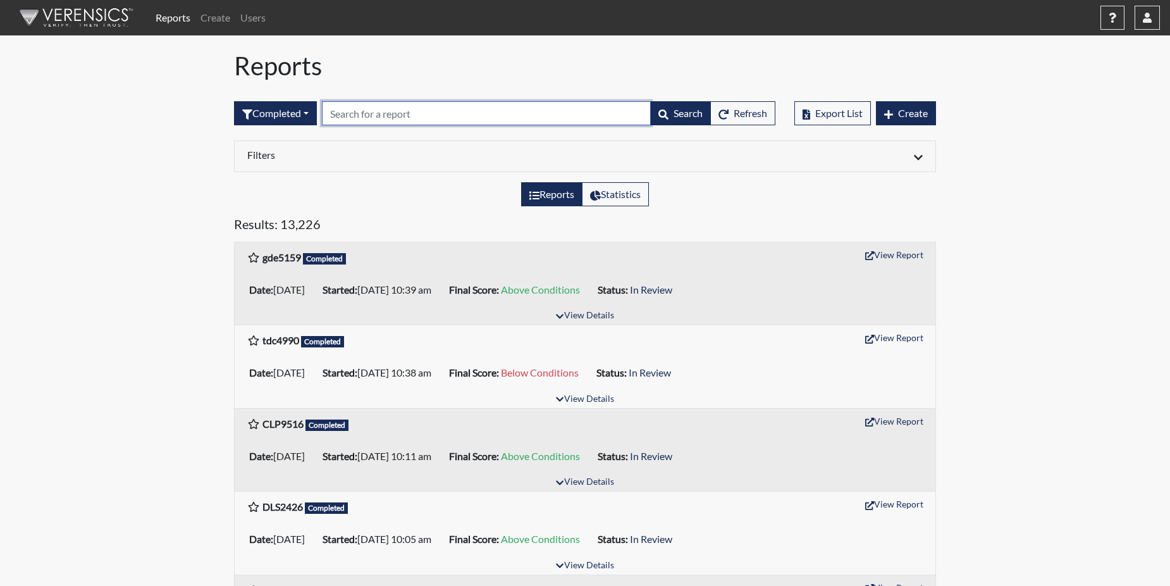
click at [358, 111] on input "text" at bounding box center [486, 113] width 329 height 24
paste input "RLN6841"
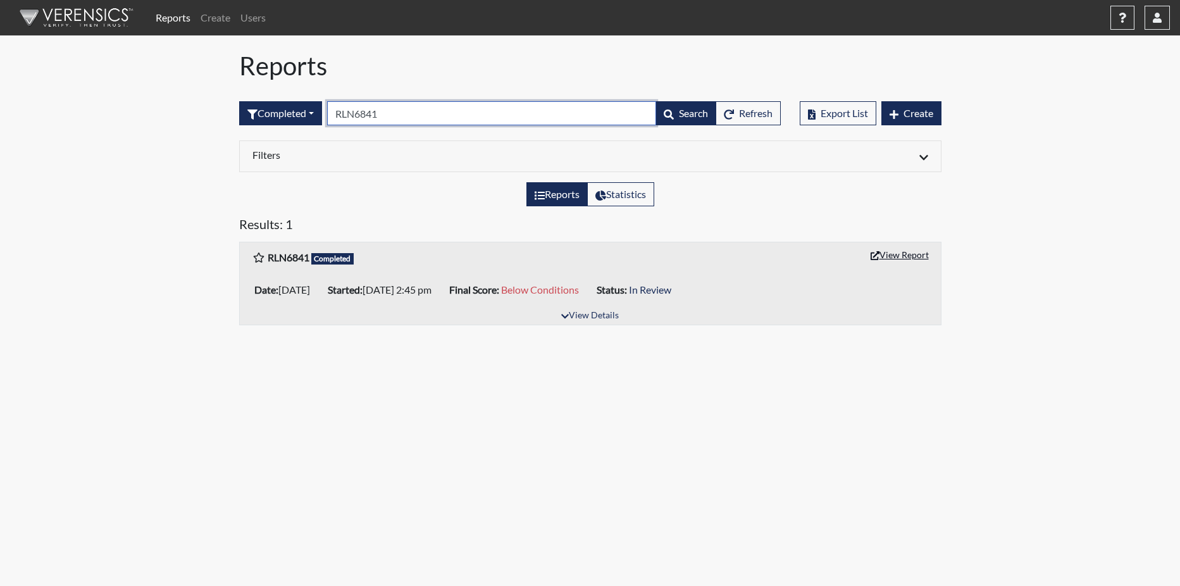
type input "RLN6841"
click at [894, 258] on button "View Report" at bounding box center [900, 255] width 70 height 20
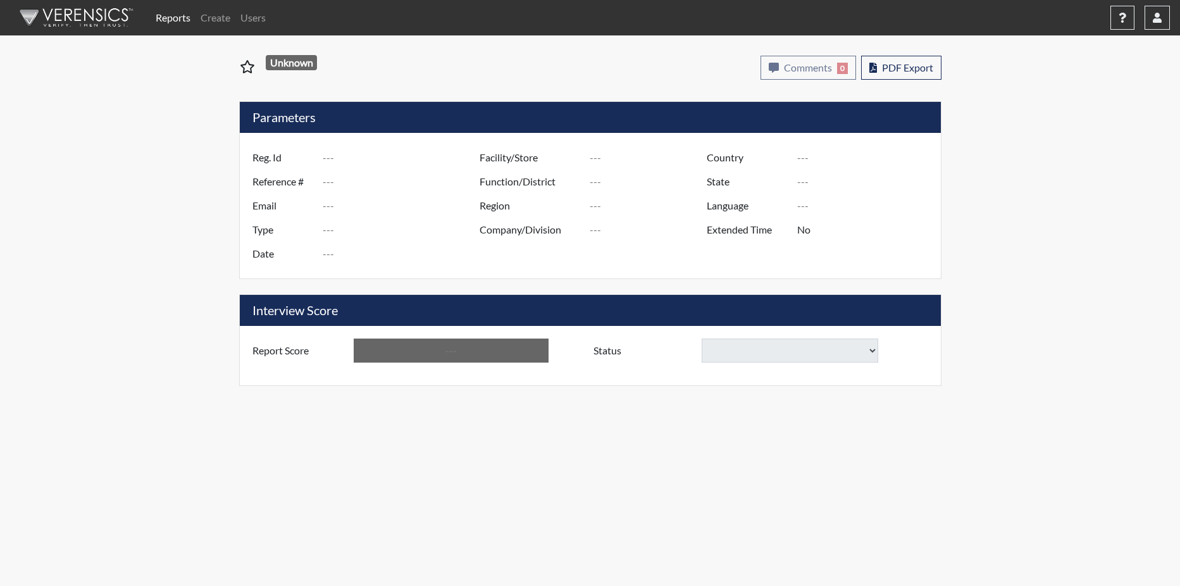
type input "RLN6841"
type input "51628"
type input "---"
type input "Corrections Pre-Employment"
type input "Oct 6, 2025"
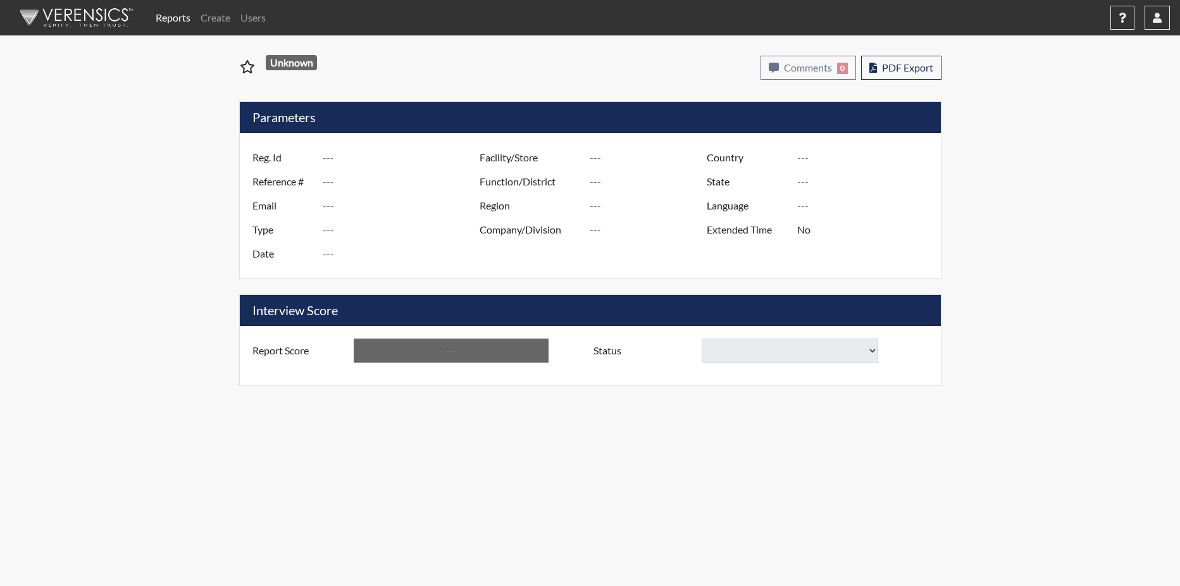
type input "Johnson SP"
type input "[GEOGRAPHIC_DATA]"
type input "[US_STATE]"
type input "English"
type input "Below Conditions"
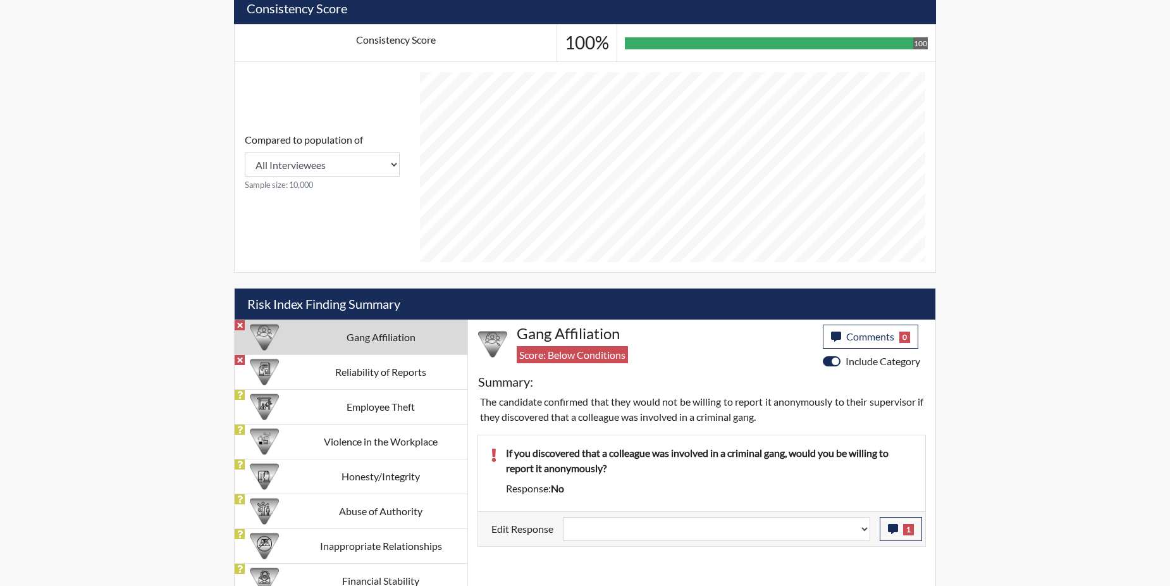
scroll to position [506, 0]
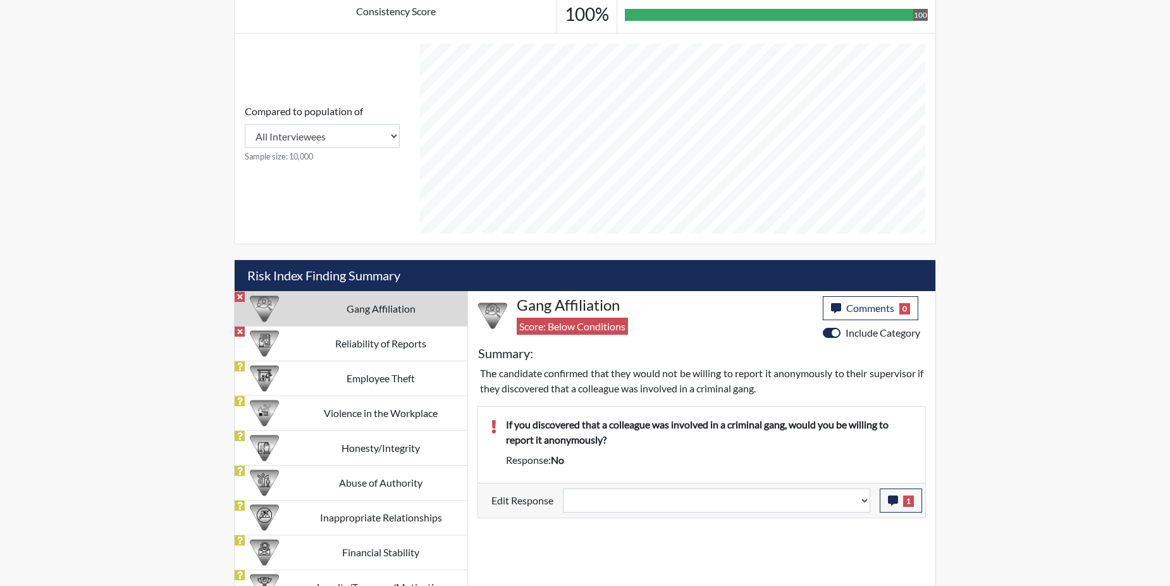
click at [367, 301] on td "Gang Affiliation" at bounding box center [380, 308] width 173 height 35
click at [890, 503] on icon "button" at bounding box center [893, 500] width 10 height 10
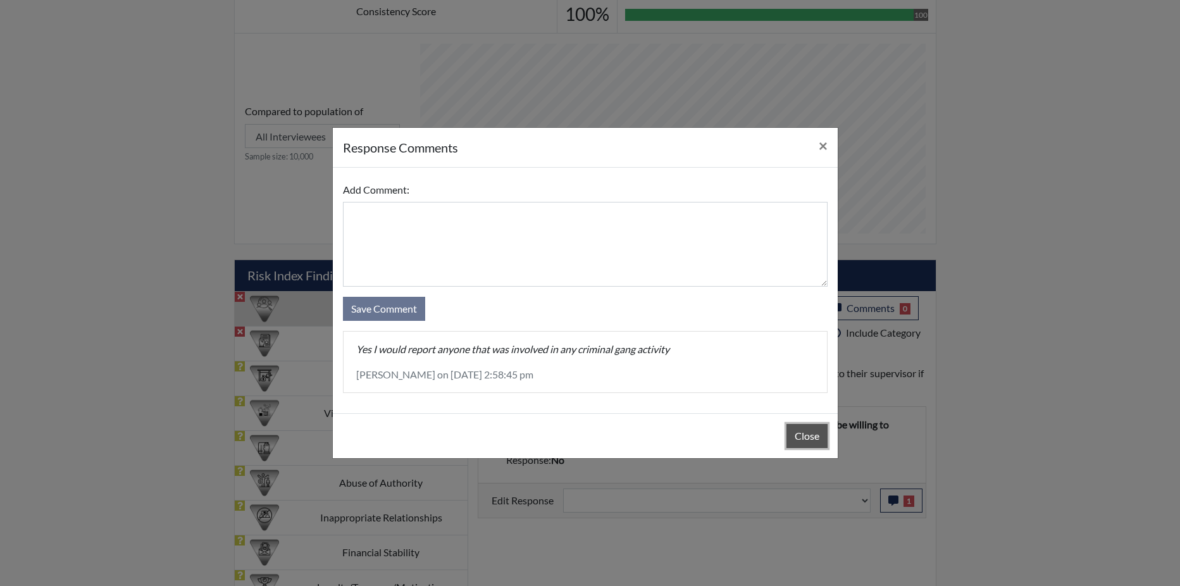
click at [787, 436] on button "Close" at bounding box center [806, 436] width 41 height 24
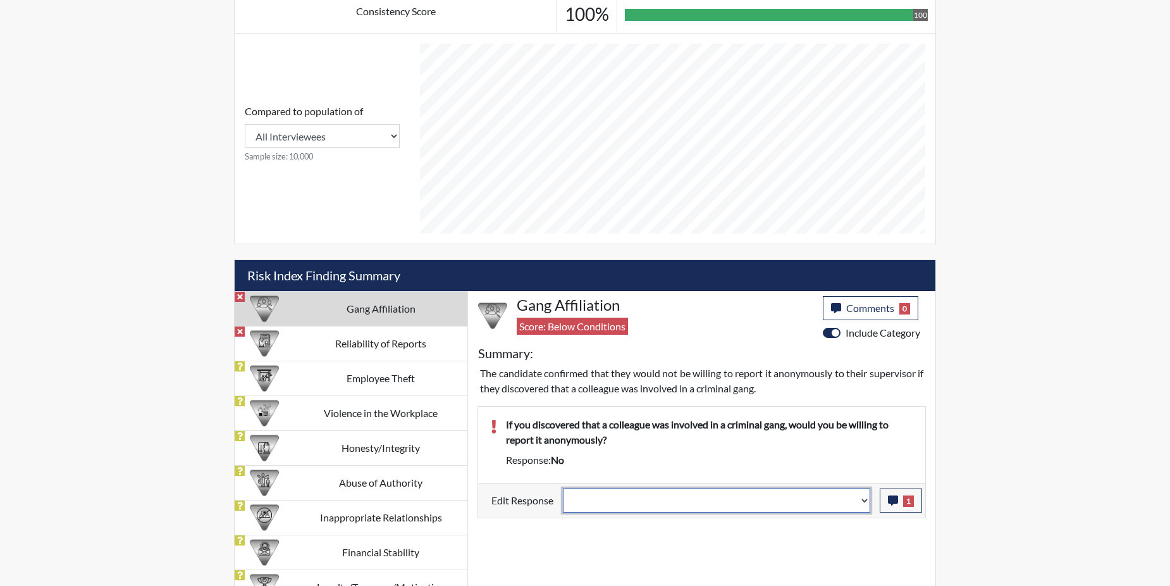
click at [865, 496] on select "Question is not relevant. Results will be updated. Reasonable explanation provi…" at bounding box center [716, 500] width 307 height 24
select select "reasonable-explanation-provided"
click at [564, 488] on select "Question is not relevant. Results will be updated. Reasonable explanation provi…" at bounding box center [716, 500] width 307 height 24
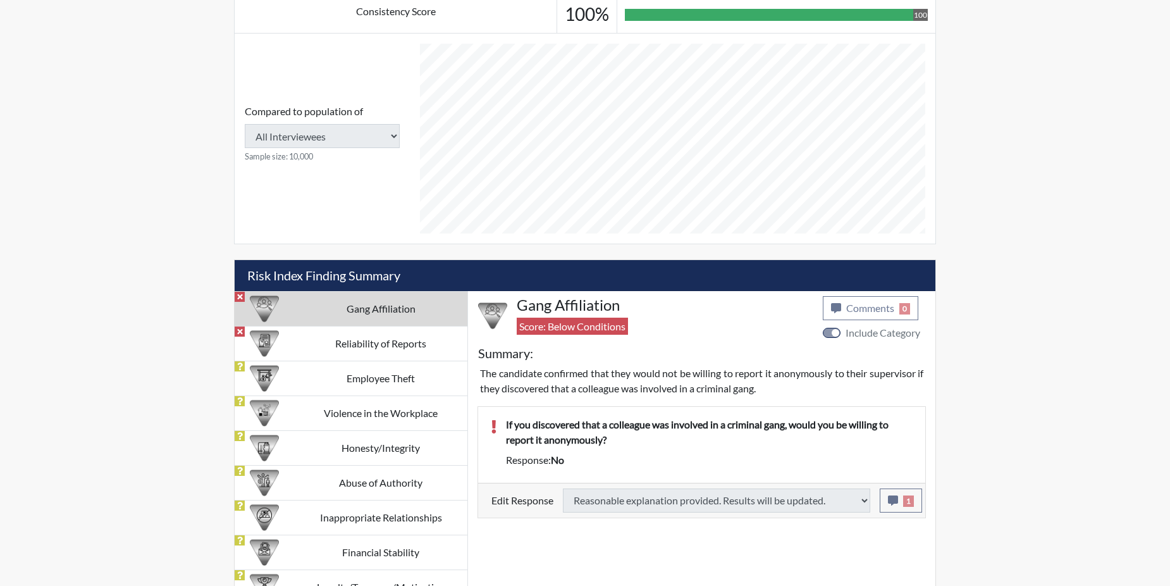
type input "Above Conditions"
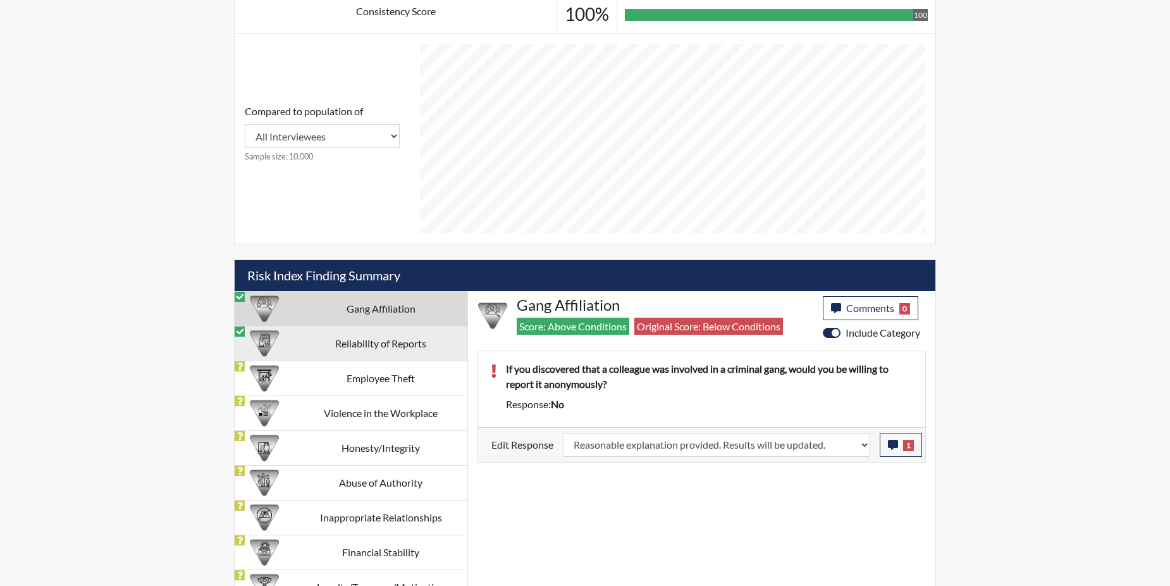
scroll to position [210, 526]
click at [324, 343] on td "Reliability of Reports" at bounding box center [380, 343] width 173 height 35
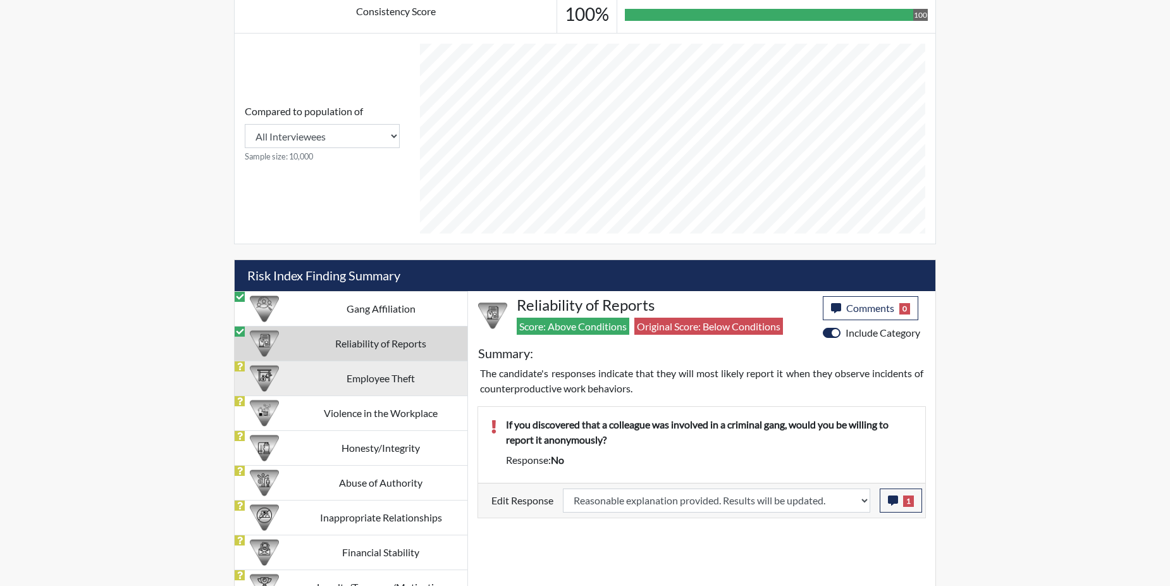
click at [330, 373] on td "Employee Theft" at bounding box center [380, 377] width 173 height 35
select select
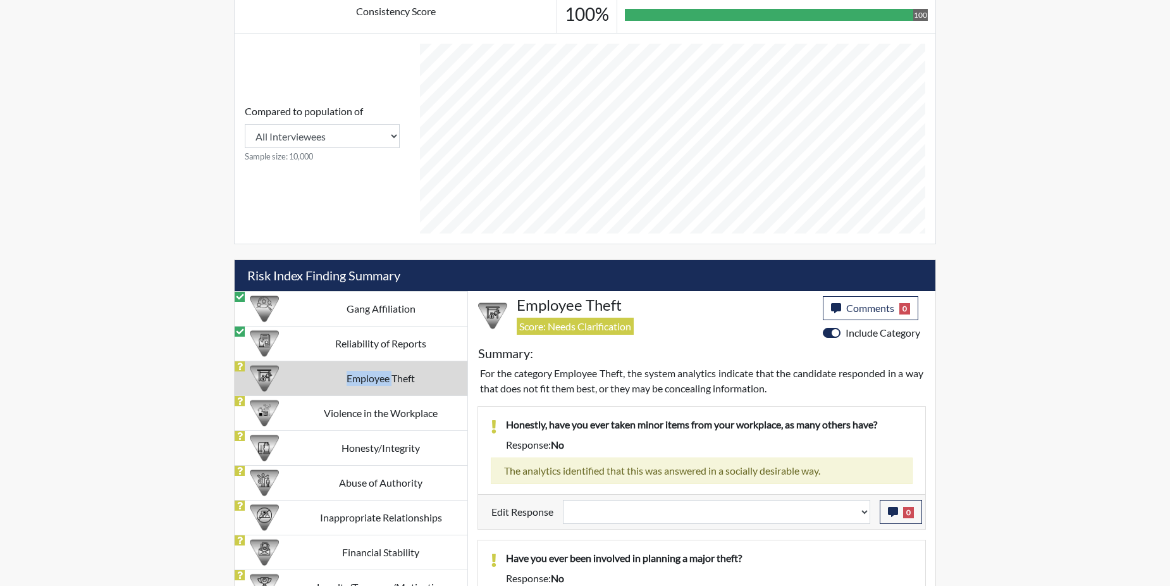
click at [330, 373] on td "Employee Theft" at bounding box center [380, 377] width 173 height 35
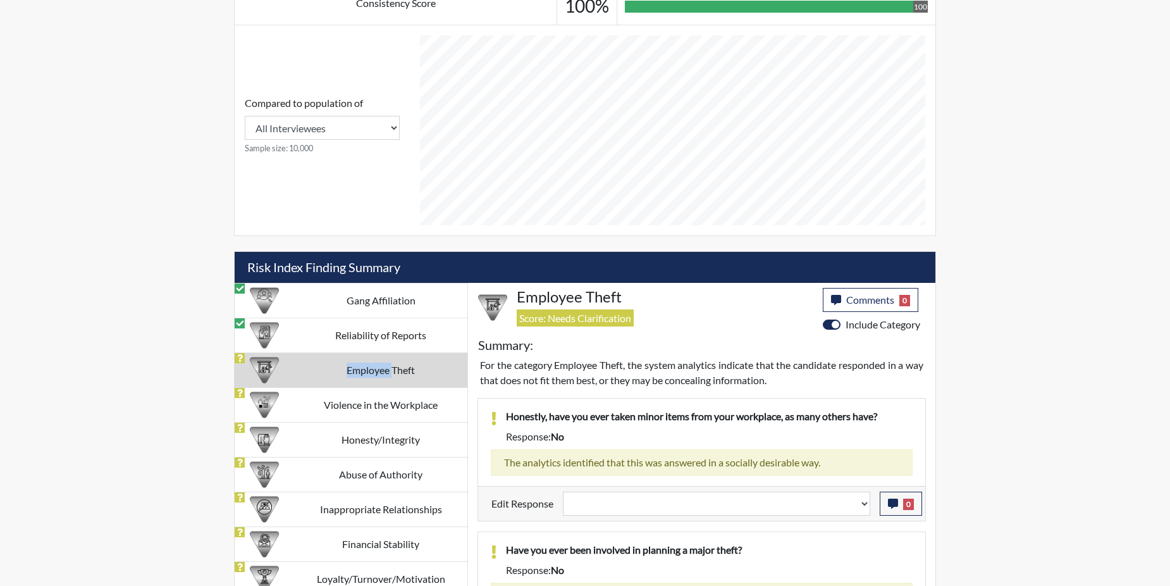
scroll to position [584, 0]
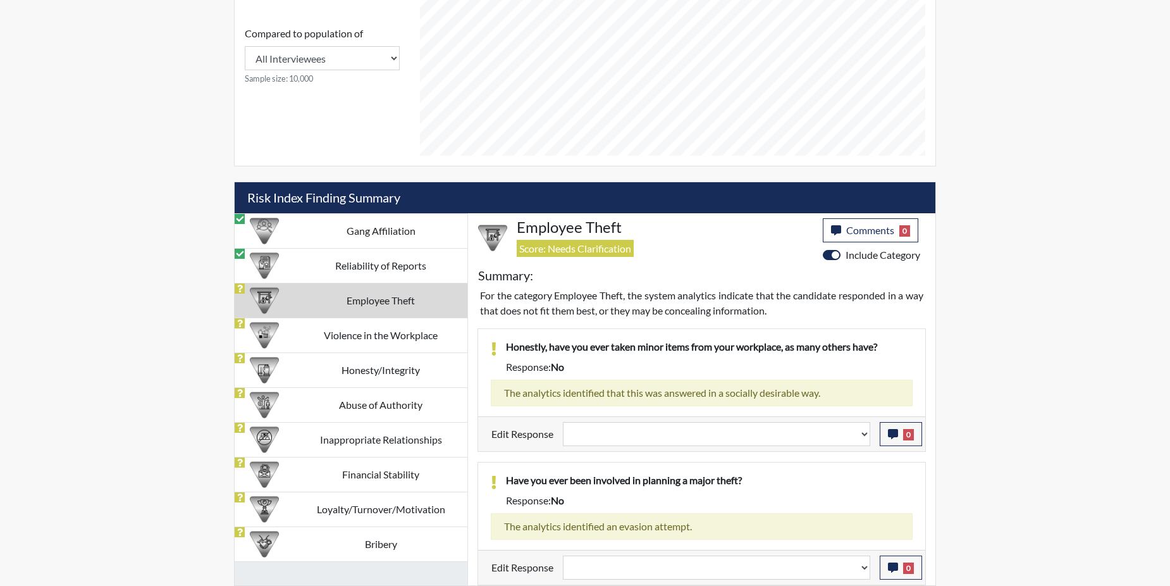
click at [312, 330] on td "Violence in the Workplace" at bounding box center [380, 334] width 173 height 35
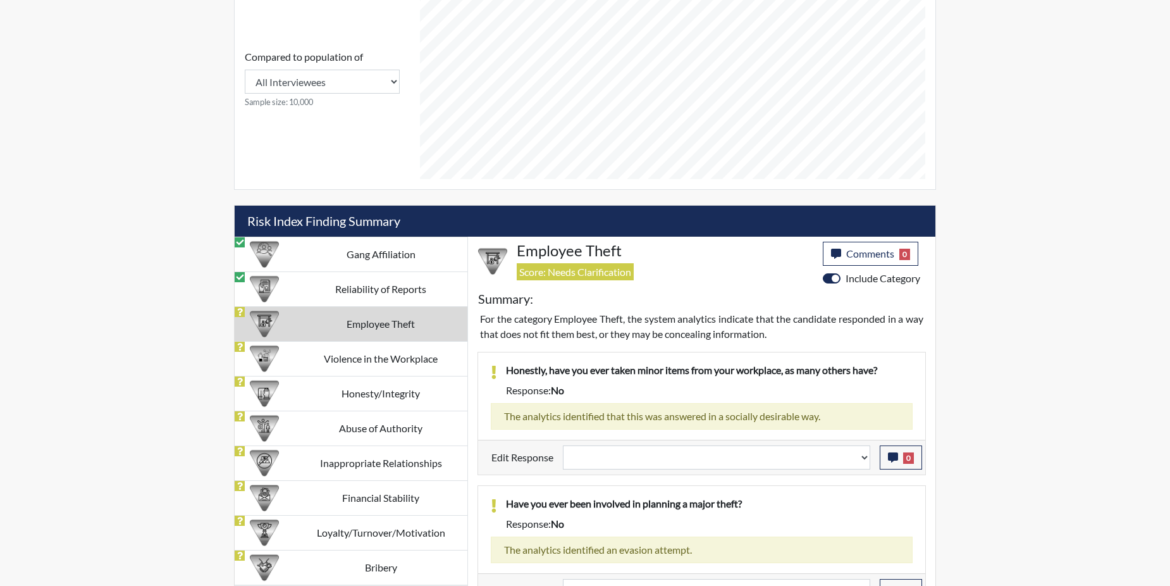
select select
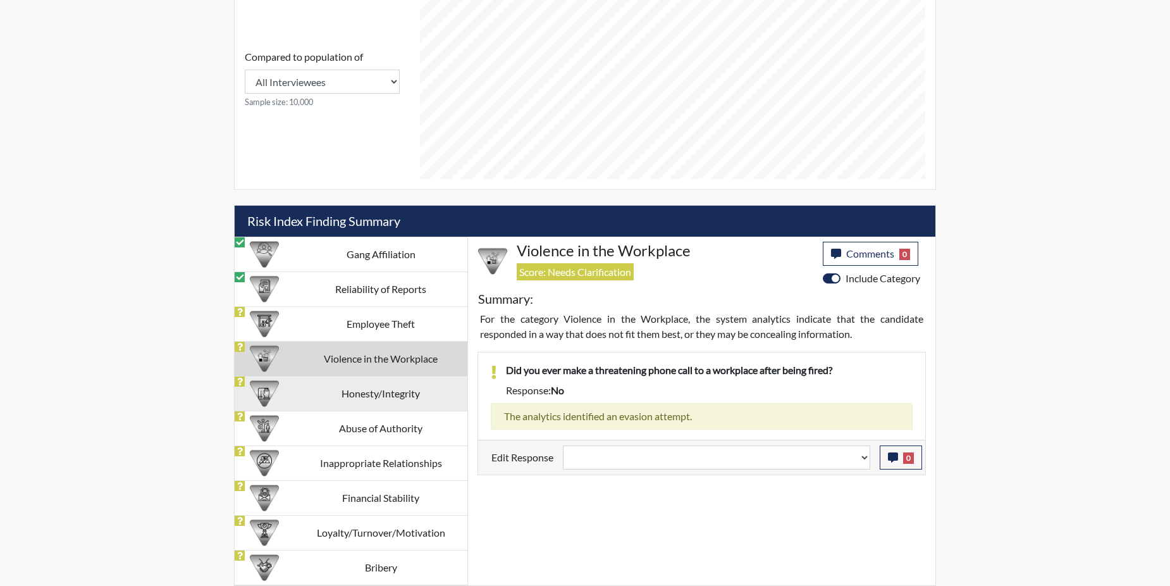
click at [417, 394] on td "Honesty/Integrity" at bounding box center [380, 393] width 173 height 35
select select
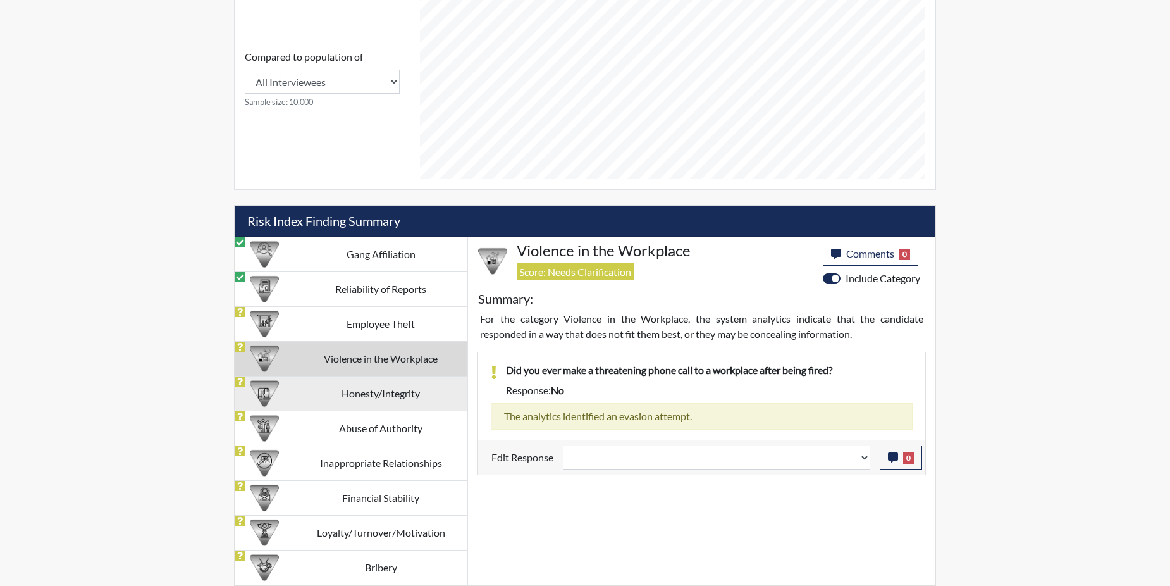
select select
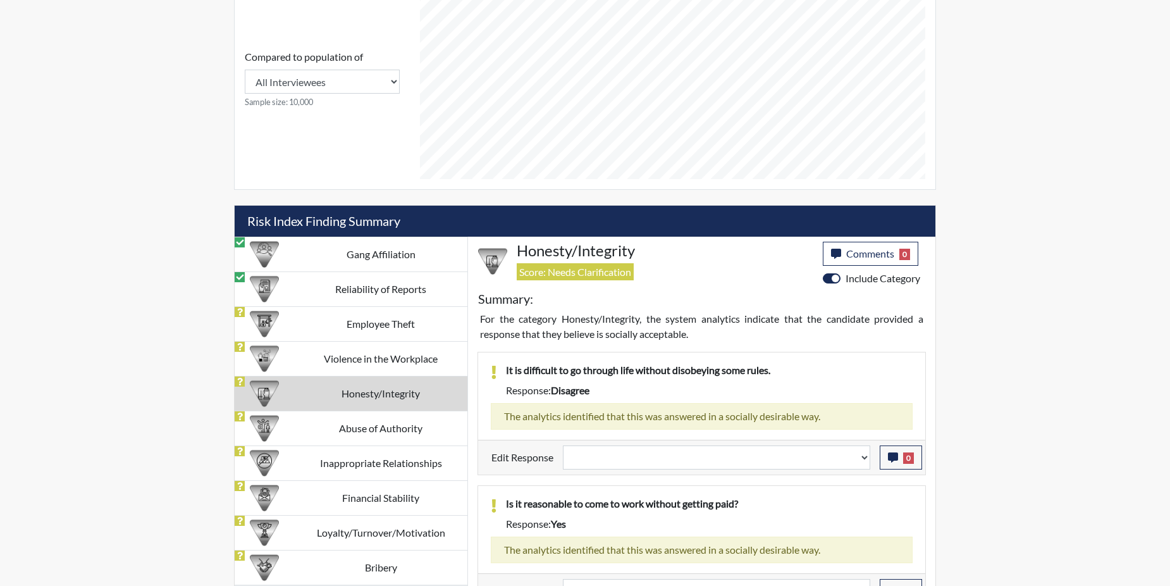
scroll to position [584, 0]
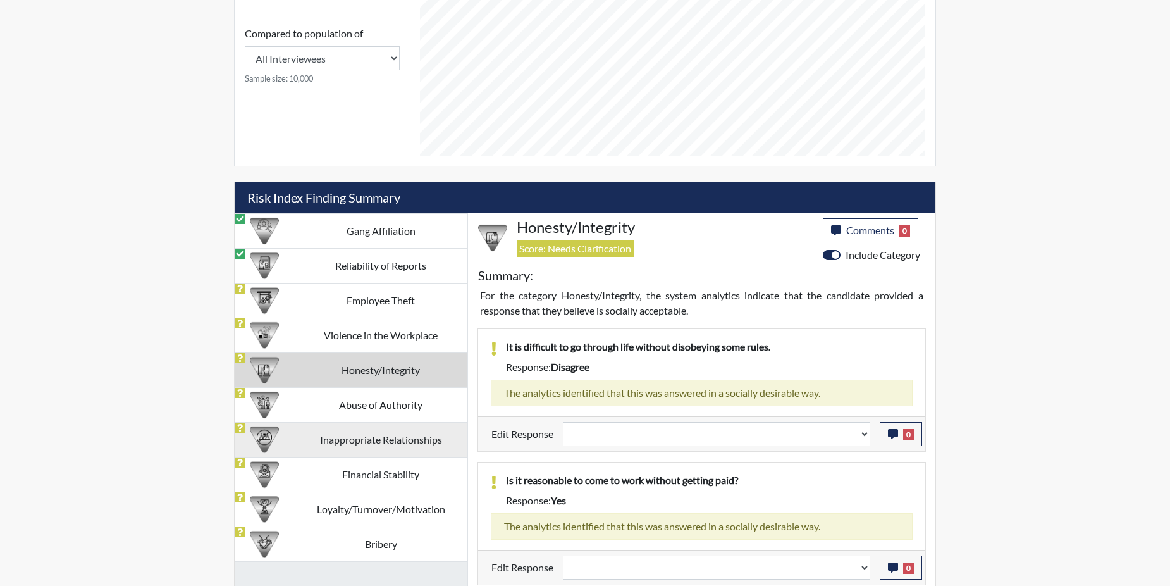
click at [400, 431] on td "Inappropriate Relationships" at bounding box center [380, 439] width 173 height 35
select select
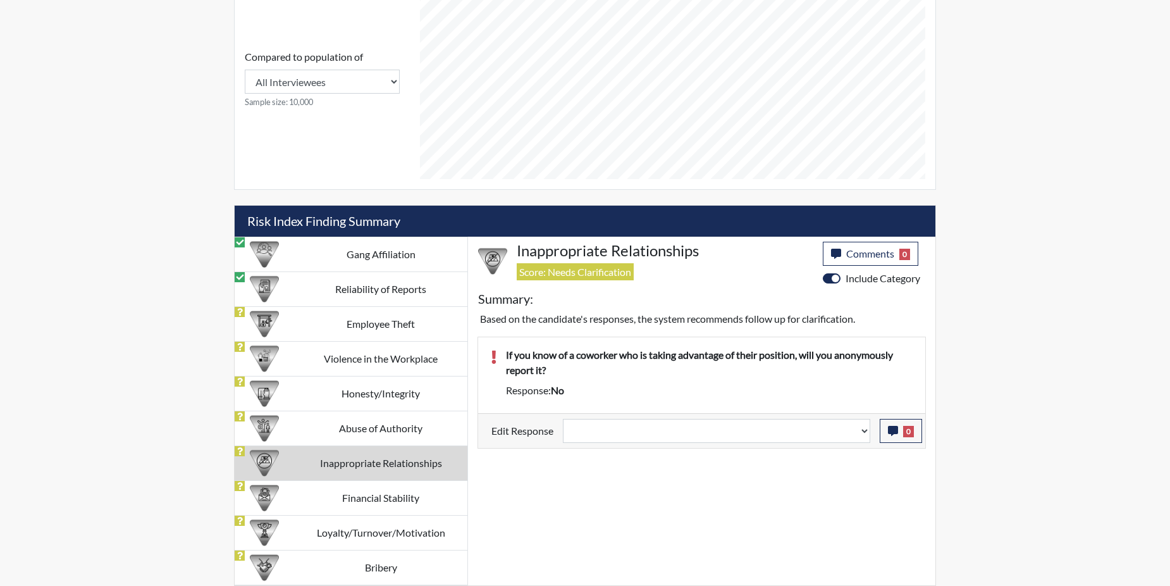
scroll to position [560, 0]
click at [400, 431] on td "Abuse of Authority" at bounding box center [380, 427] width 173 height 35
select select
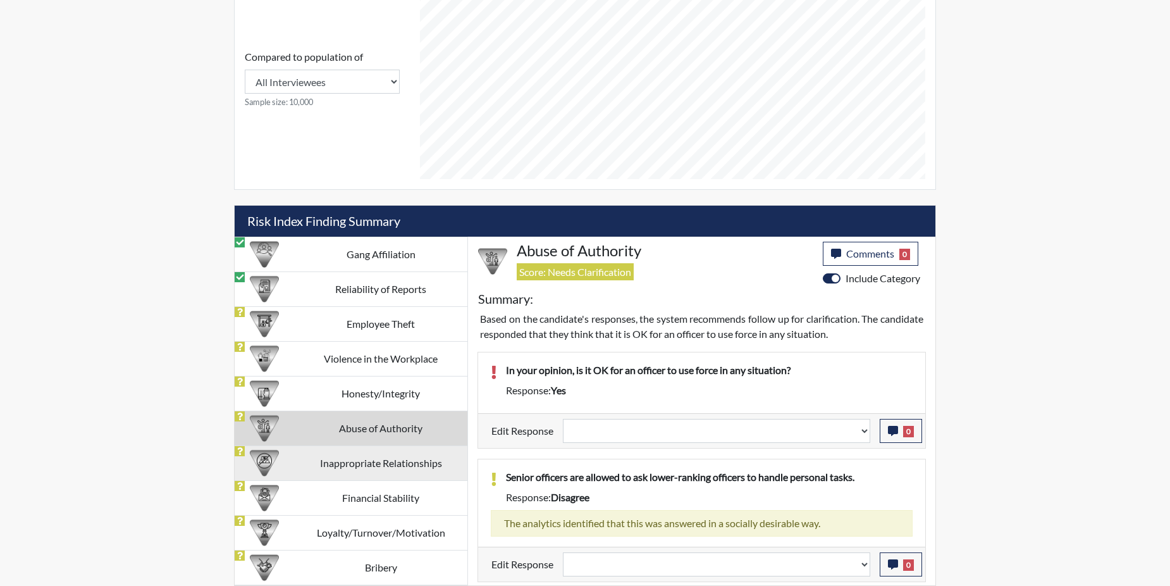
drag, startPoint x: 399, startPoint y: 431, endPoint x: 397, endPoint y: 459, distance: 27.9
click at [397, 459] on td "Inappropriate Relationships" at bounding box center [380, 462] width 173 height 35
select select
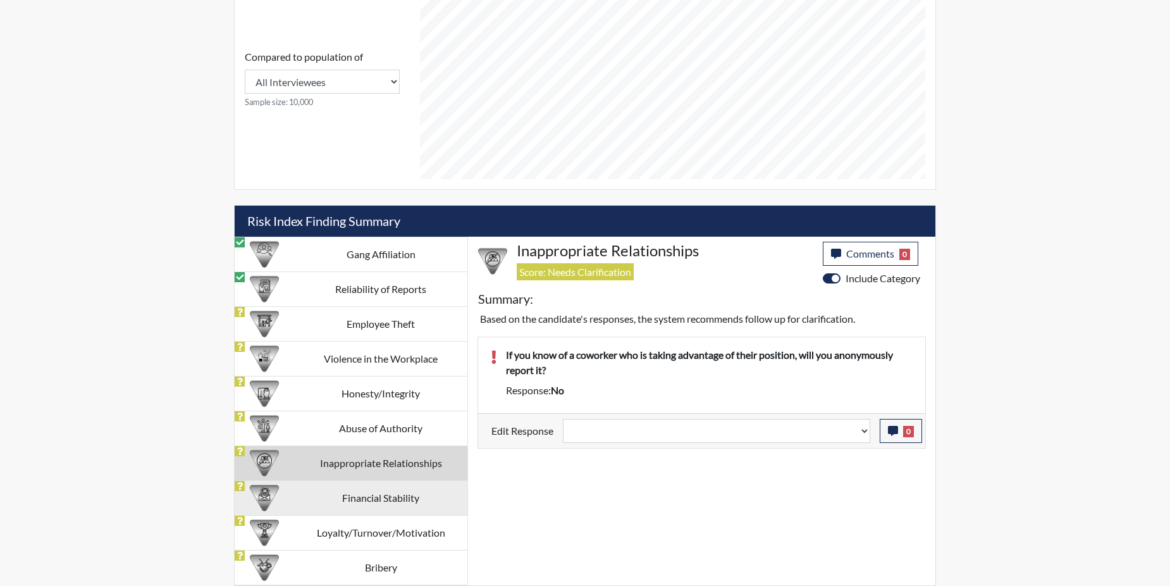
drag, startPoint x: 397, startPoint y: 459, endPoint x: 410, endPoint y: 504, distance: 46.8
click at [410, 504] on td "Financial Stability" at bounding box center [380, 497] width 173 height 35
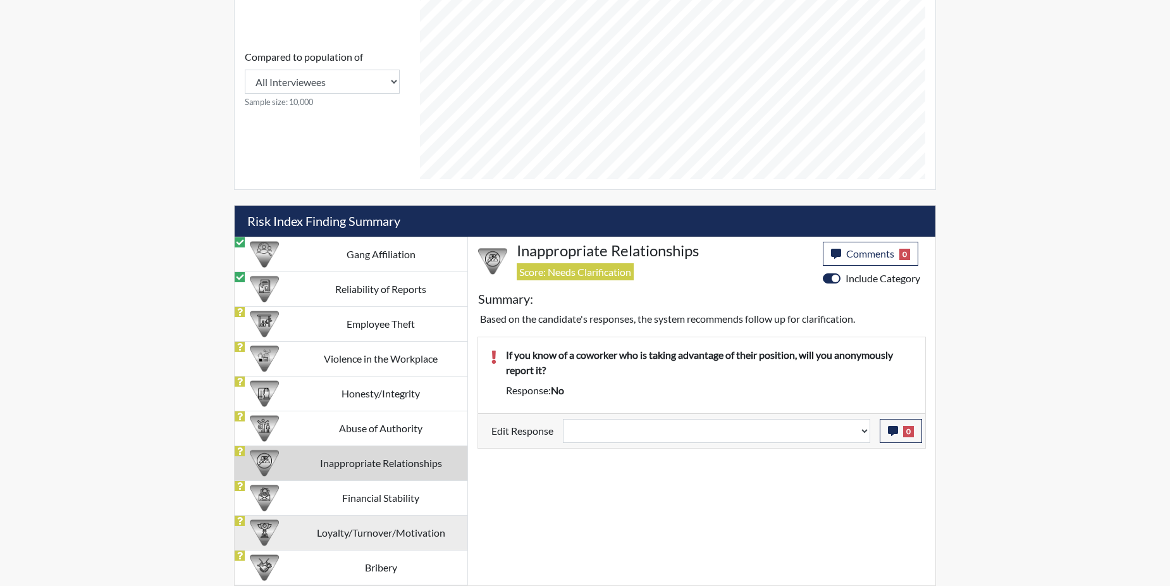
select select
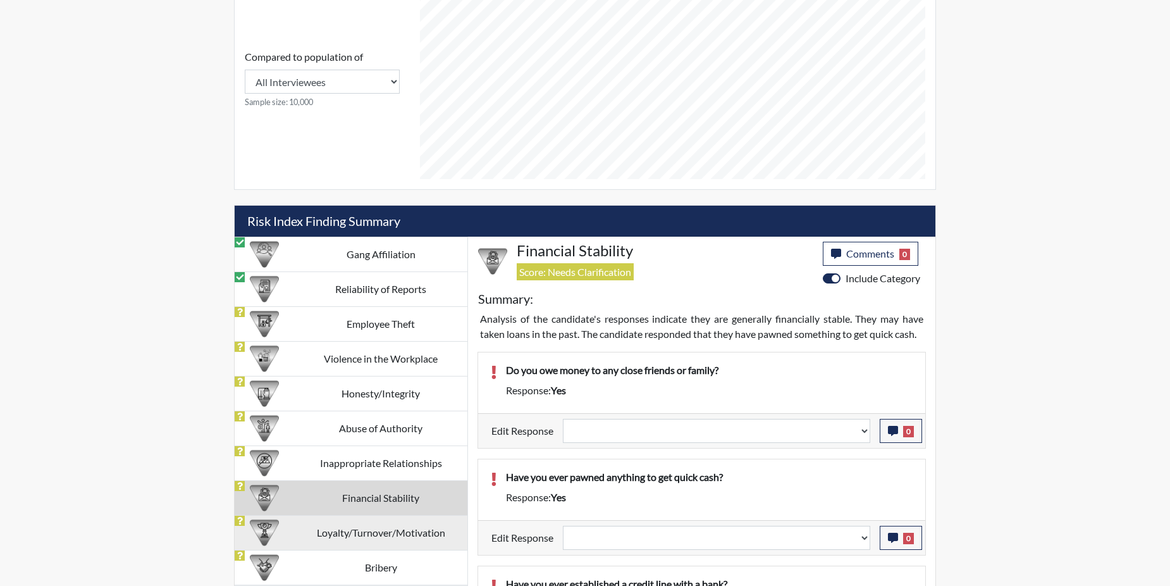
scroll to position [584, 0]
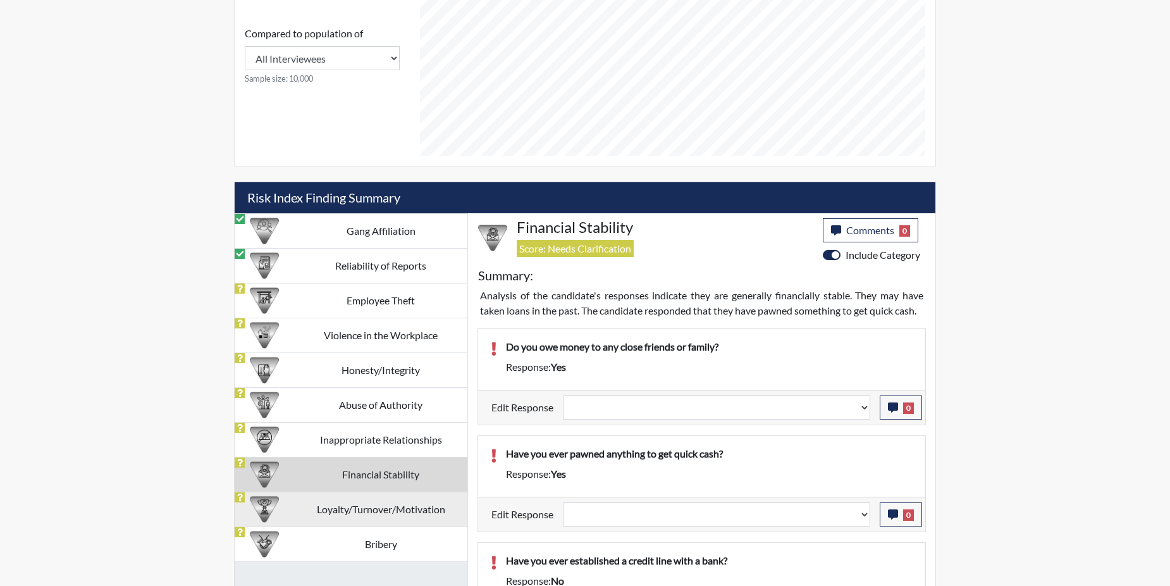
click at [393, 510] on td "Loyalty/Turnover/Motivation" at bounding box center [380, 508] width 173 height 35
select select
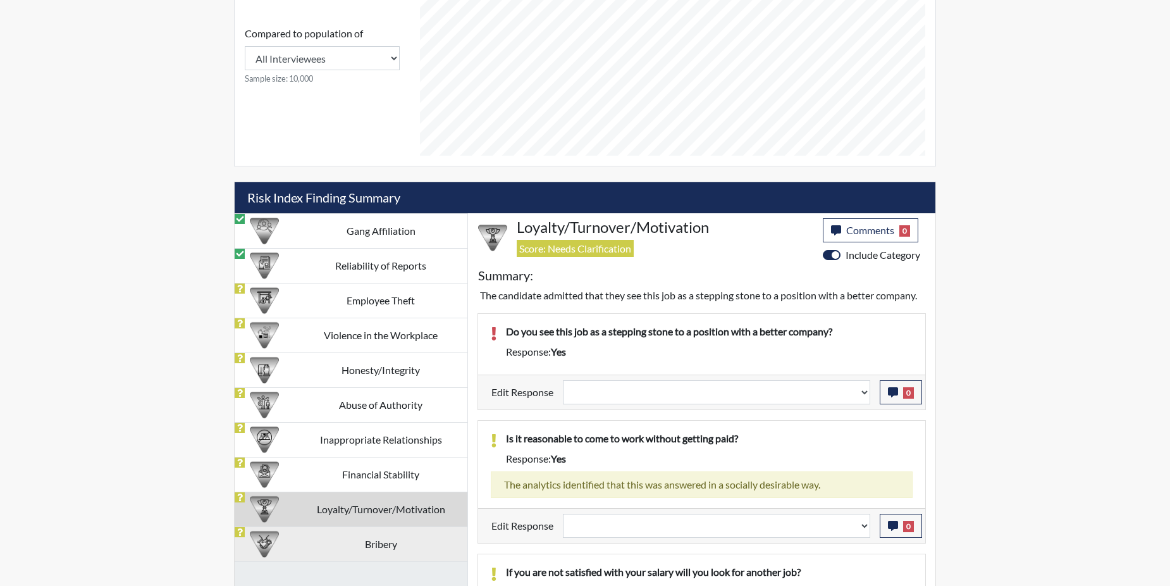
click at [377, 538] on td "Bribery" at bounding box center [380, 543] width 173 height 35
select select
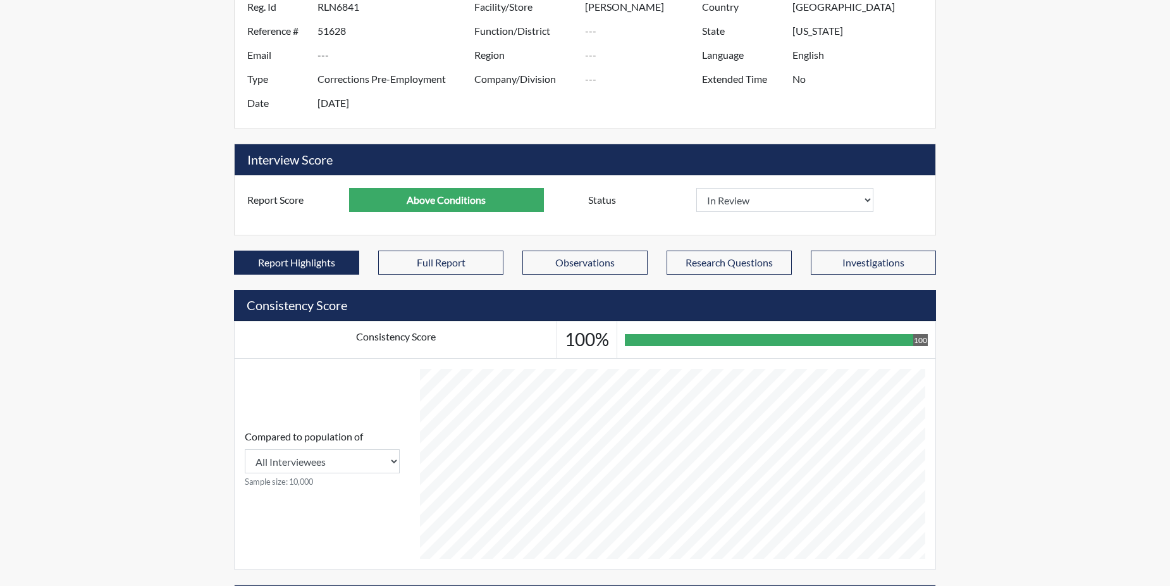
scroll to position [0, 0]
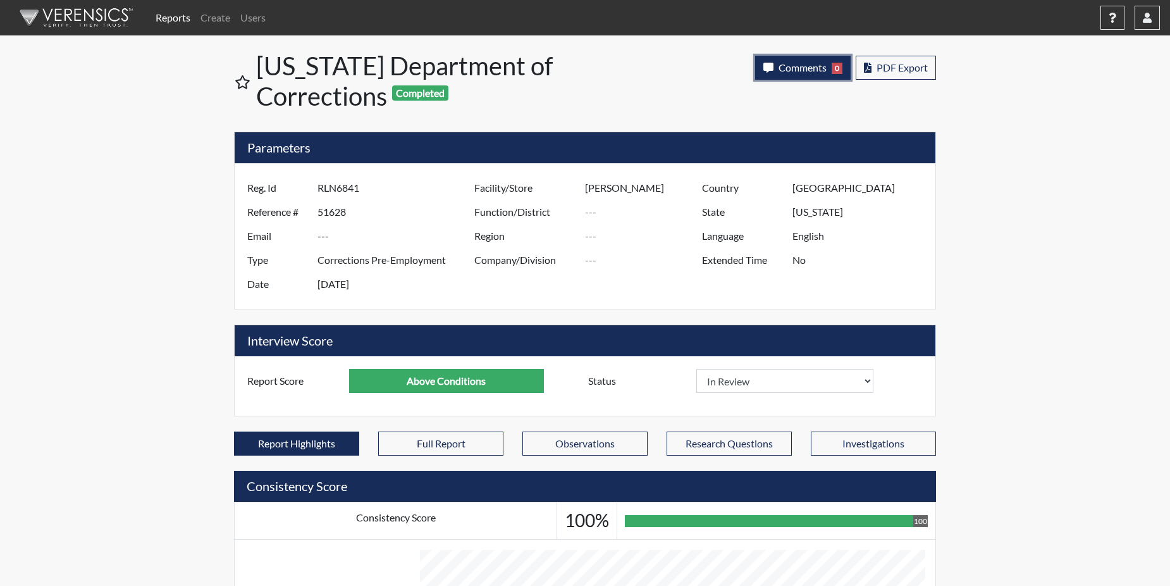
click at [798, 62] on button "Comments 0" at bounding box center [802, 68] width 95 height 24
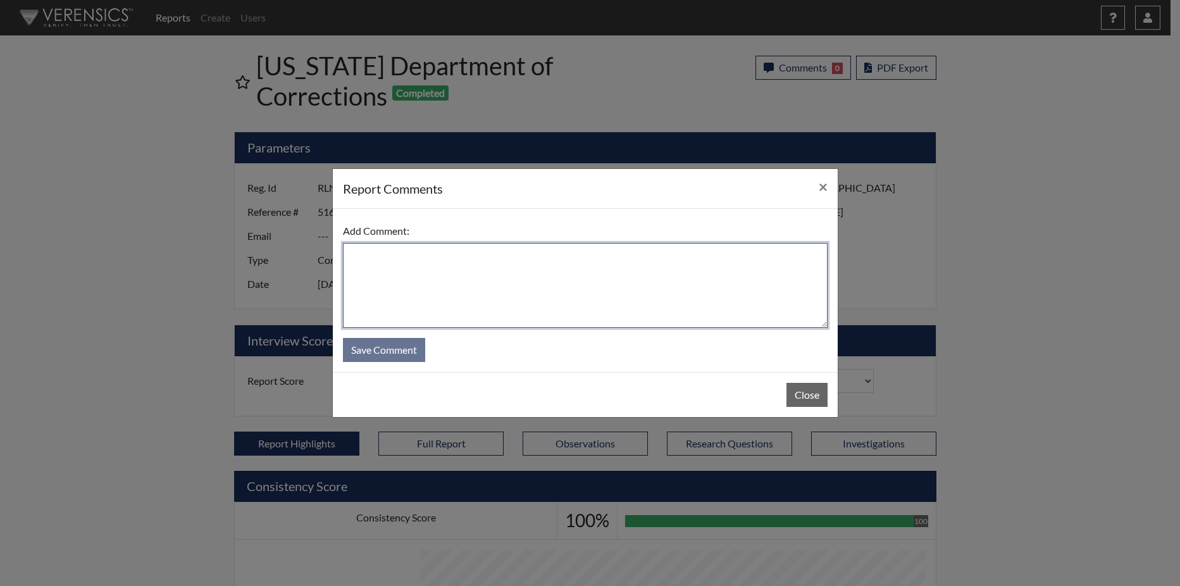
click at [576, 267] on textarea at bounding box center [585, 285] width 484 height 85
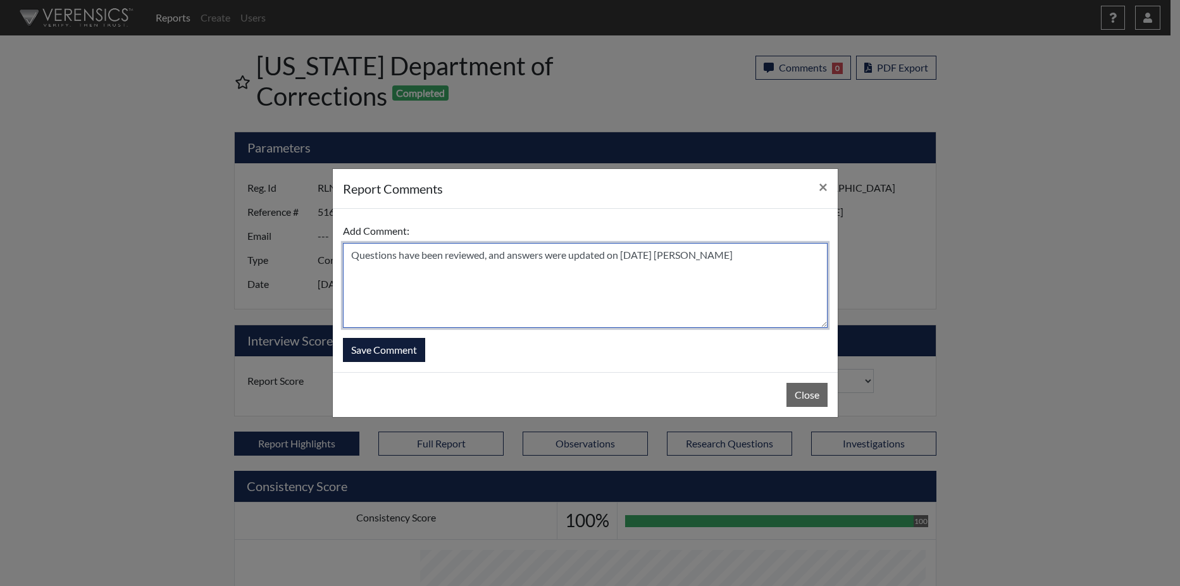
type textarea "Questions have been reviewed, and answers were updated on 10/8/25 N. Brown"
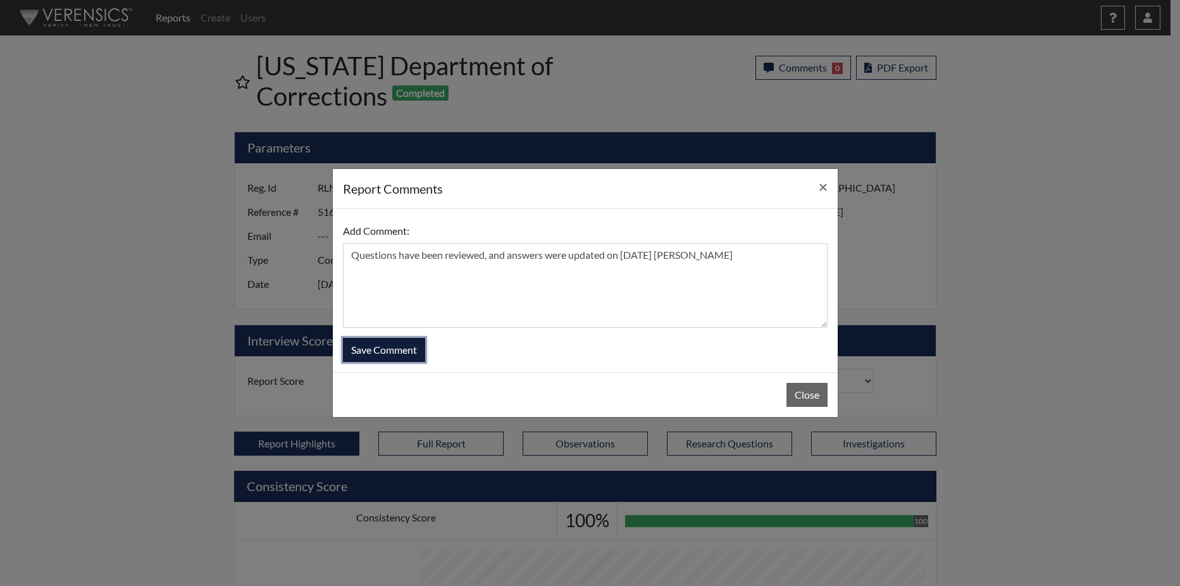
click at [378, 344] on button "Save Comment" at bounding box center [384, 350] width 82 height 24
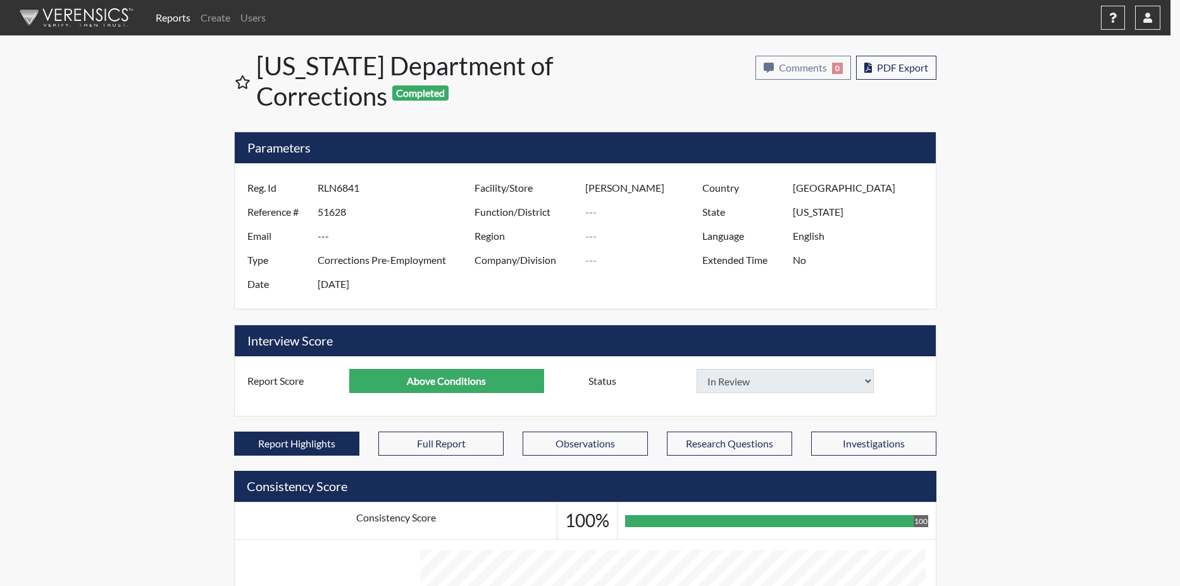
select select
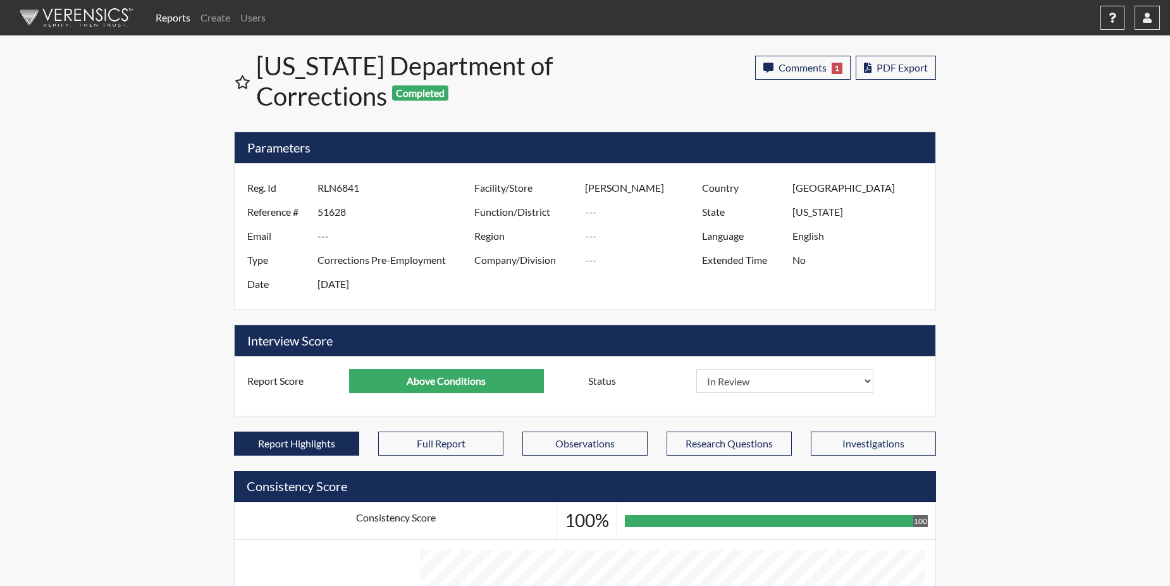
scroll to position [210, 526]
click at [170, 15] on link "Reports" at bounding box center [173, 17] width 45 height 25
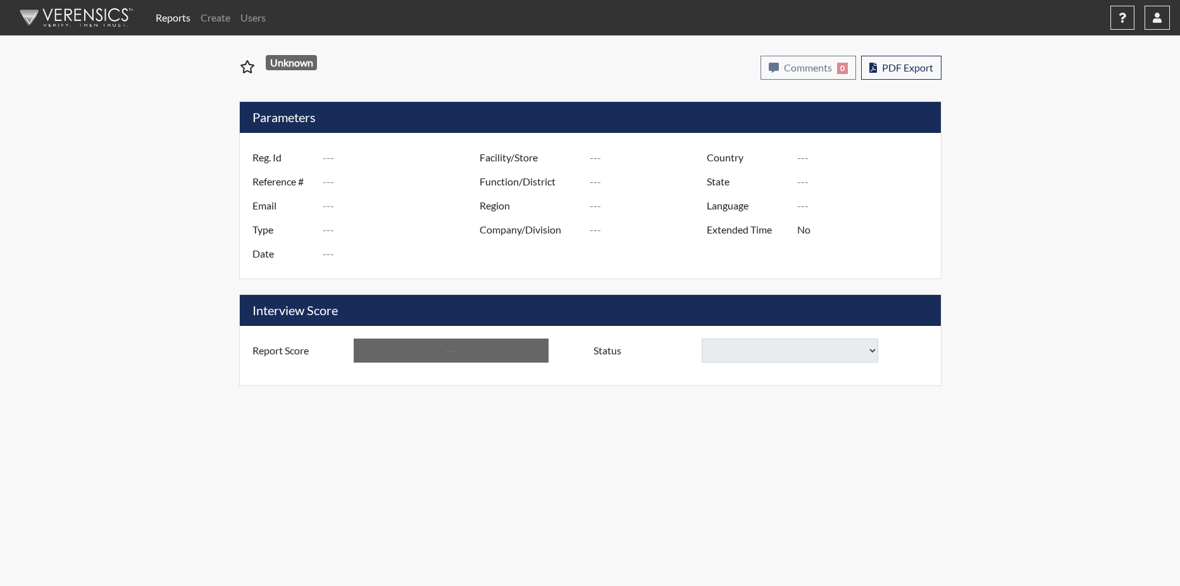
type input "JDM7639"
type input "51196"
type input "---"
type input "Corrections Pre-Employment"
type input "[DATE]"
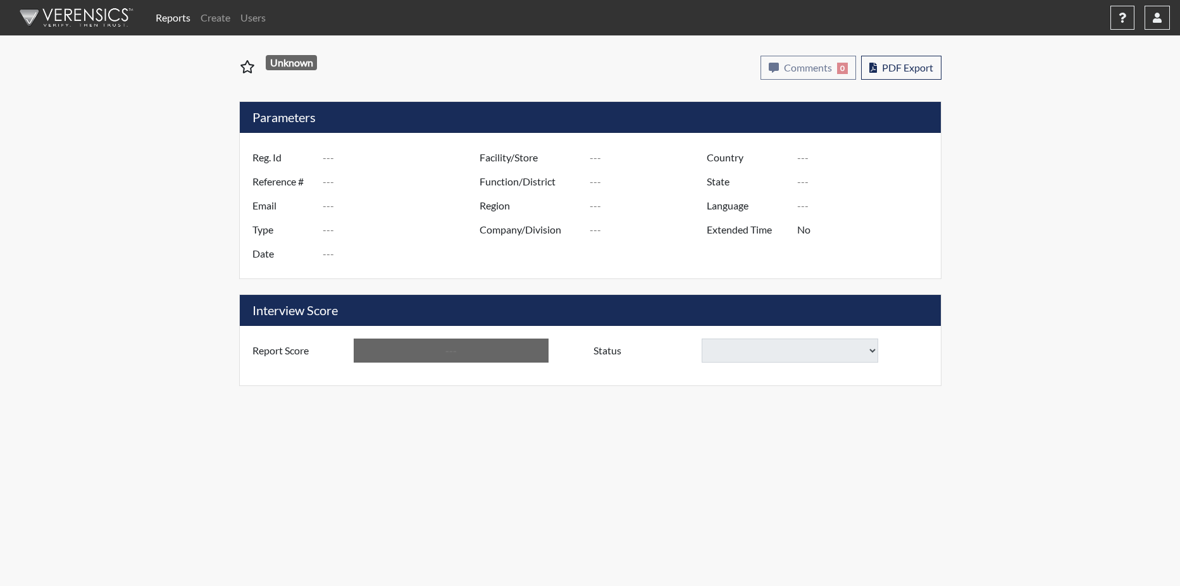
type input "[PERSON_NAME]"
type input "[GEOGRAPHIC_DATA]"
type input "[US_STATE]"
type input "English"
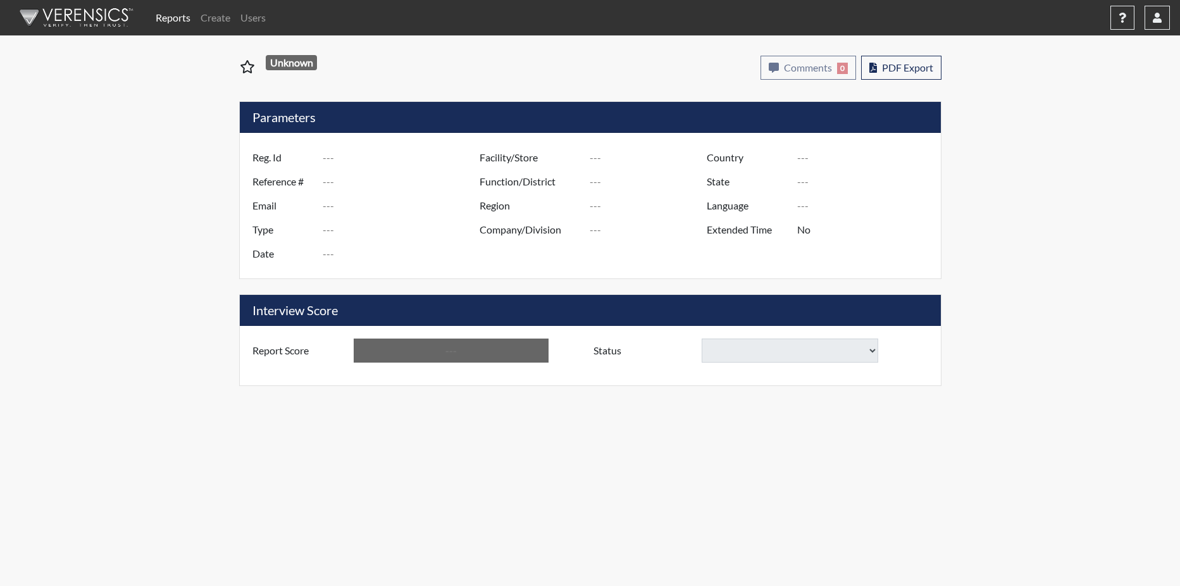
type input "Below Conditions"
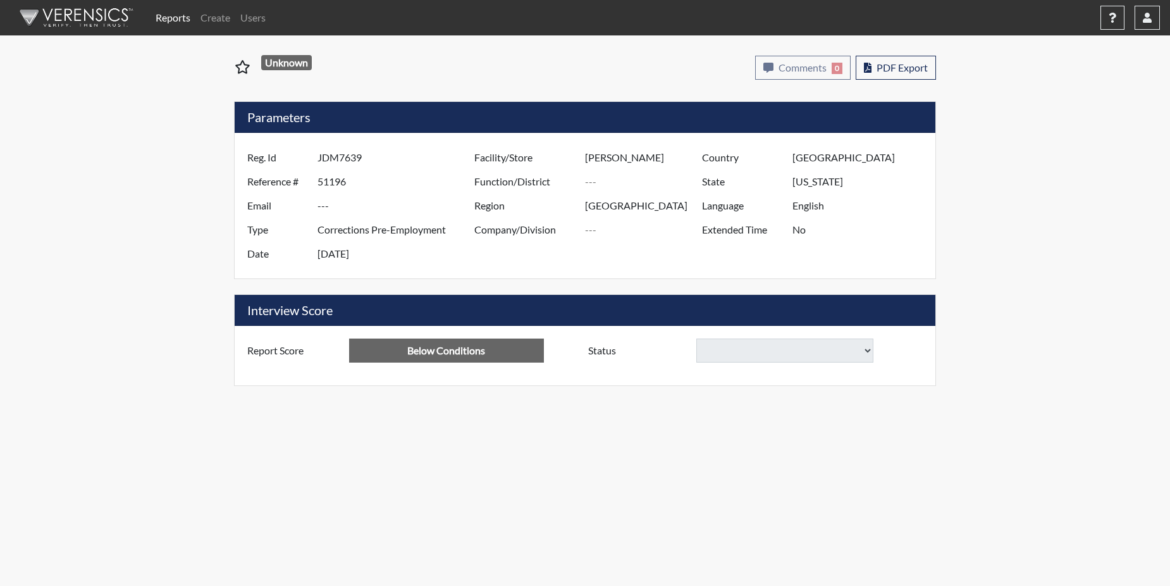
select select
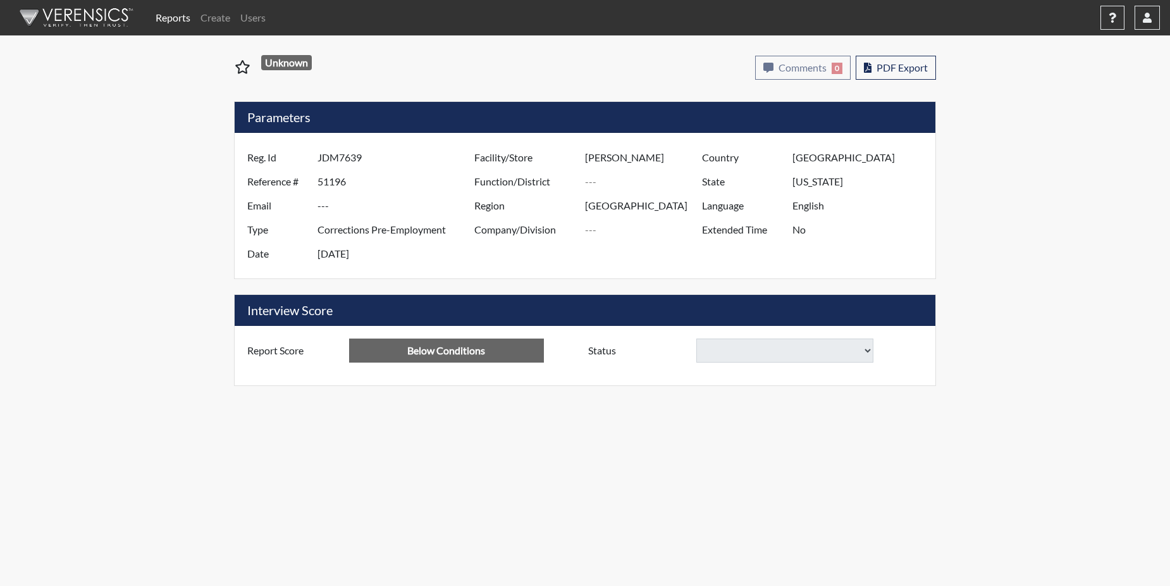
select select
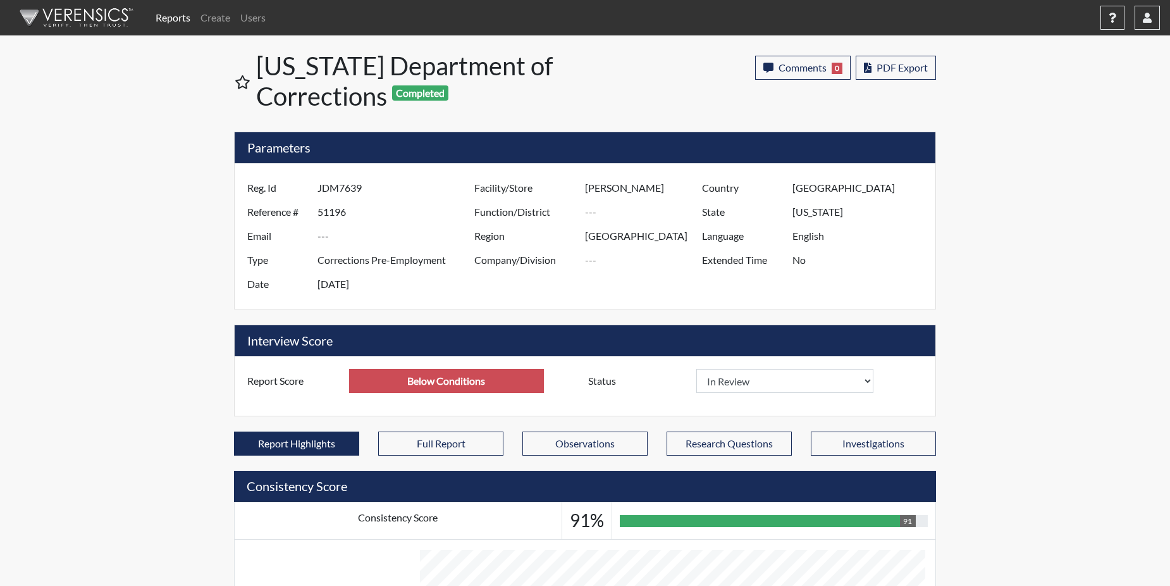
scroll to position [210, 526]
select select
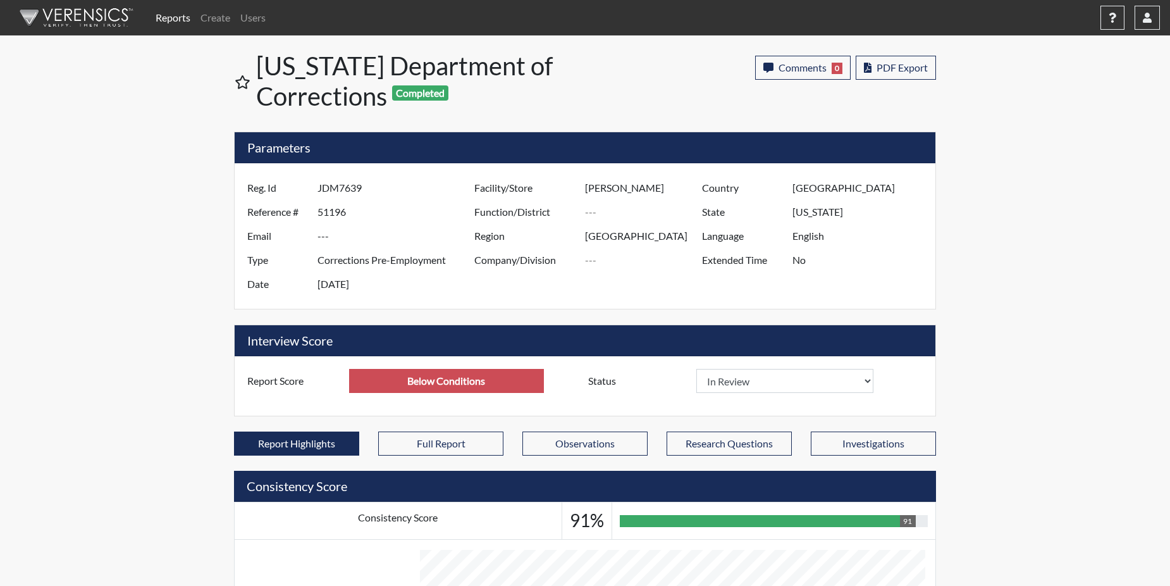
select select
